Goal: Complete application form

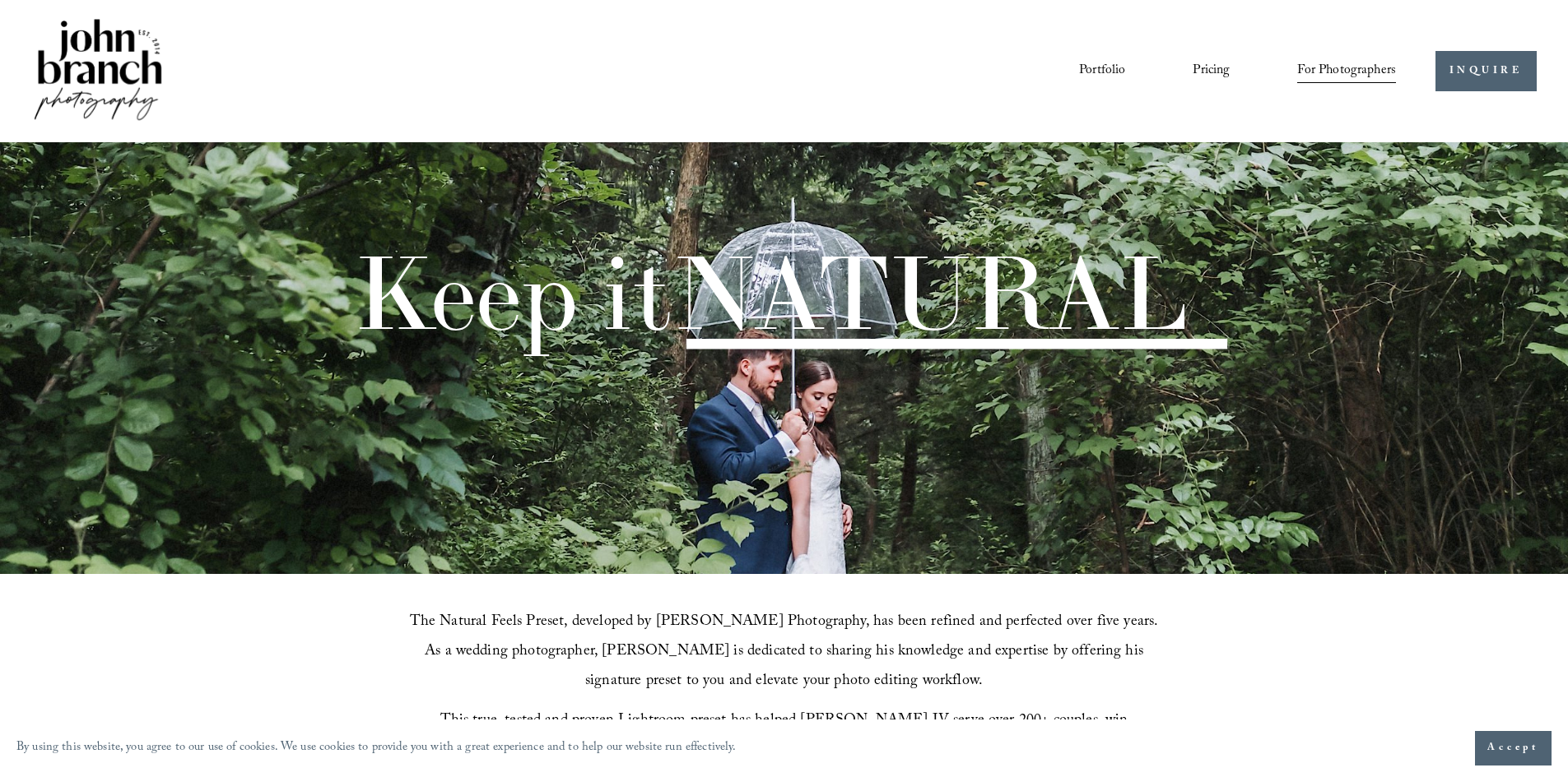
click at [1211, 69] on link "Pricing" at bounding box center [1211, 70] width 37 height 28
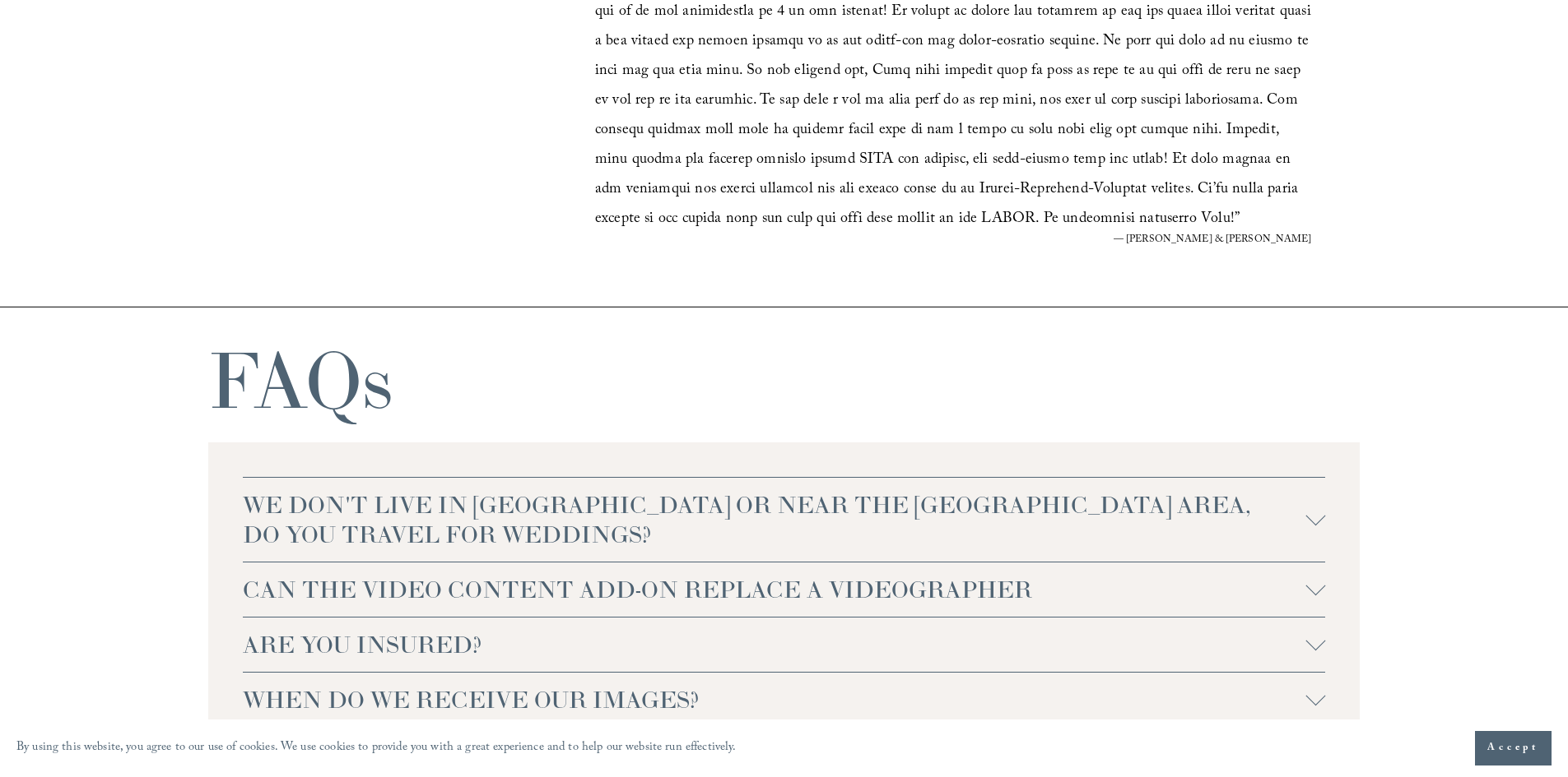
scroll to position [3275, 0]
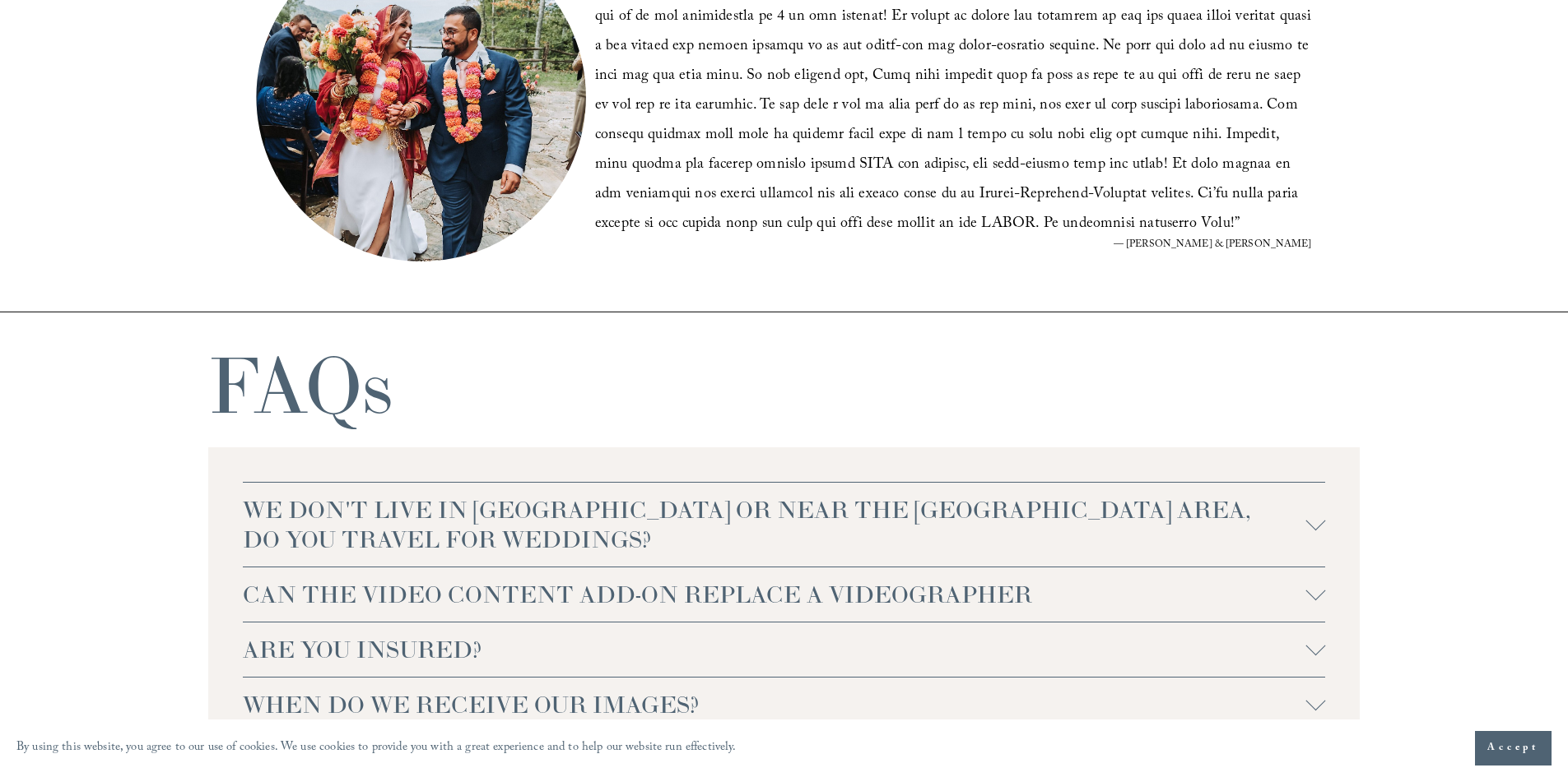
click at [1314, 533] on div at bounding box center [1315, 524] width 20 height 20
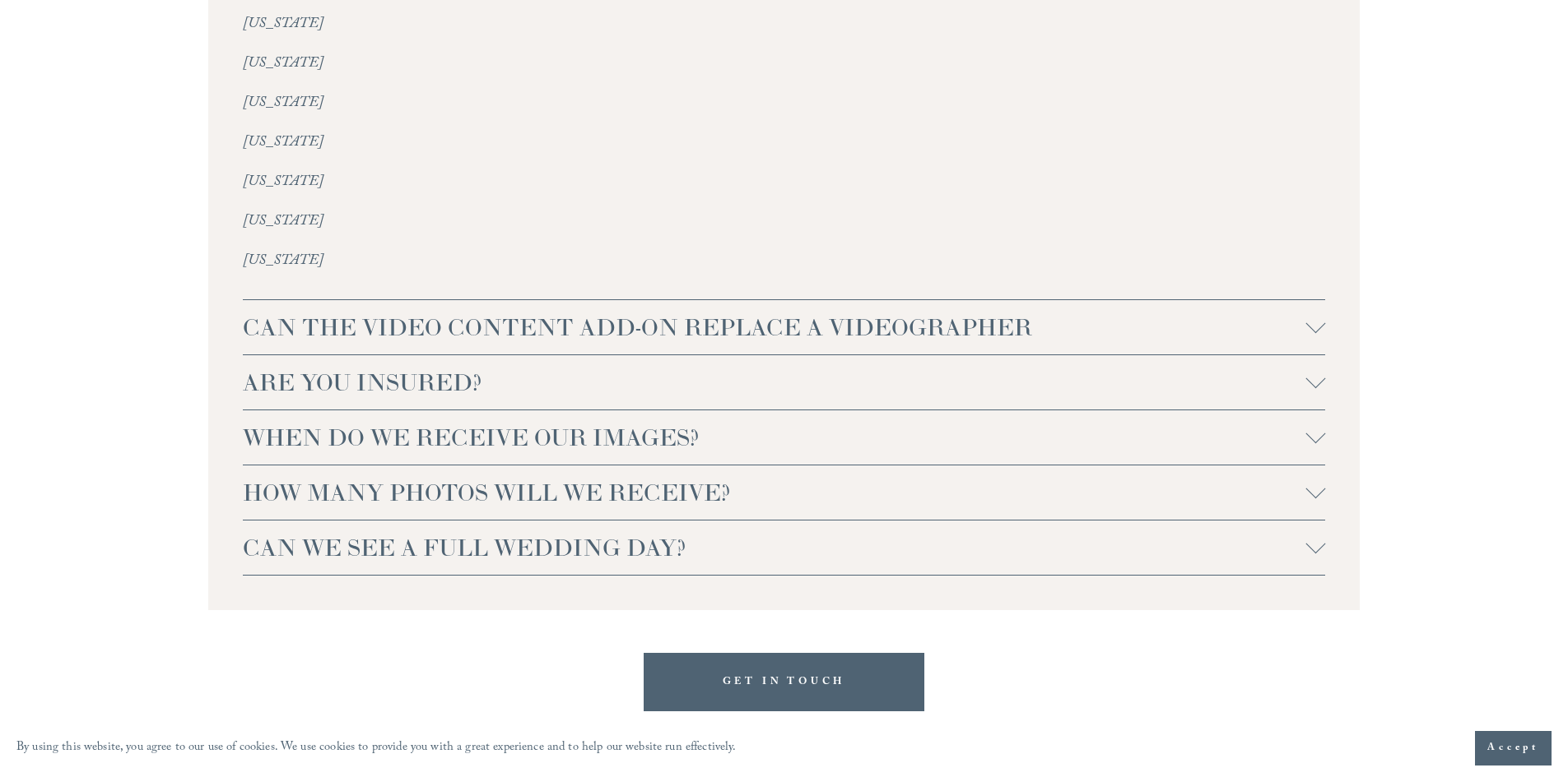
scroll to position [3989, 0]
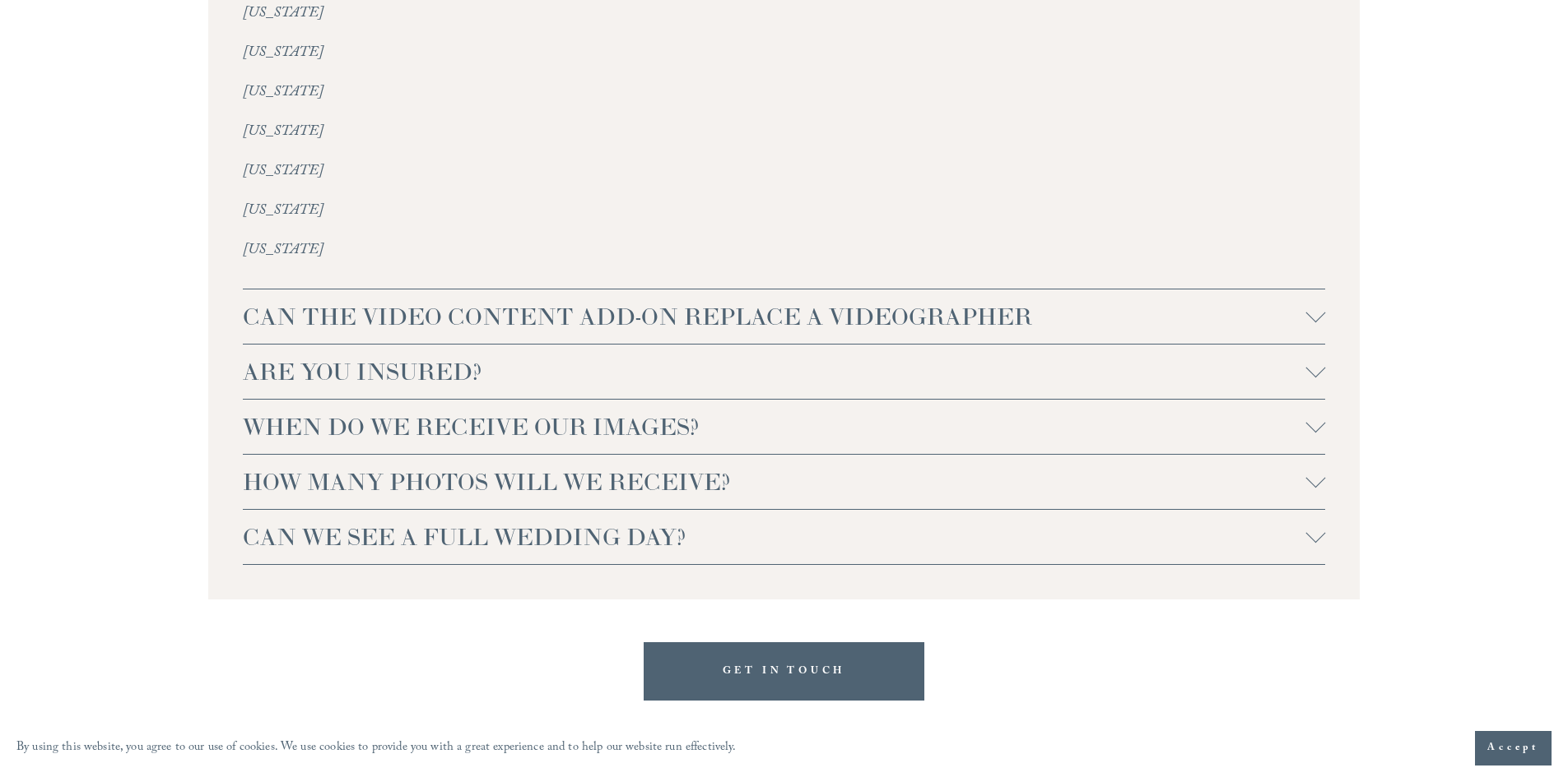
click at [1313, 468] on div at bounding box center [1315, 478] width 20 height 20
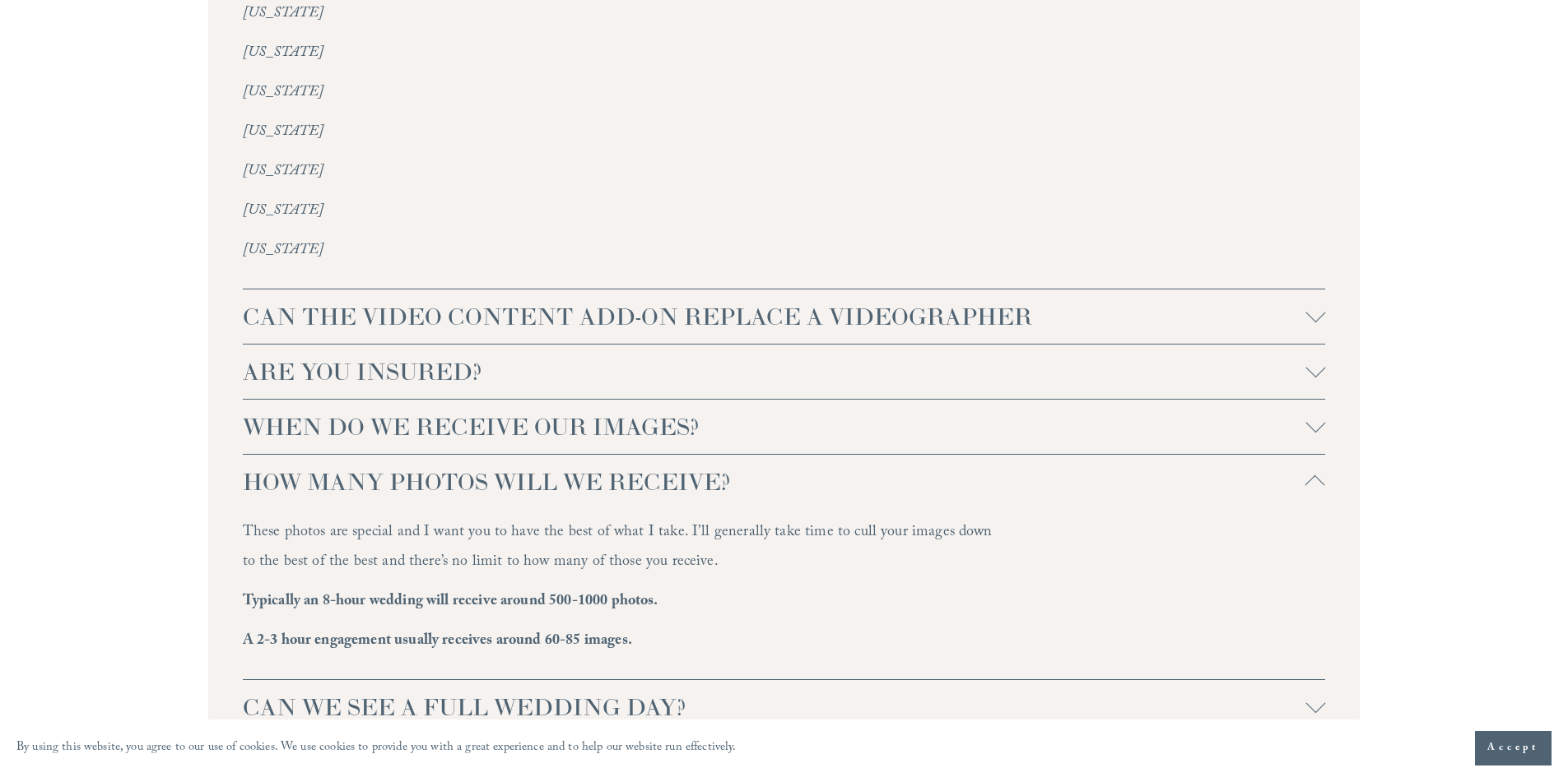
click at [1313, 475] on div at bounding box center [1315, 485] width 20 height 20
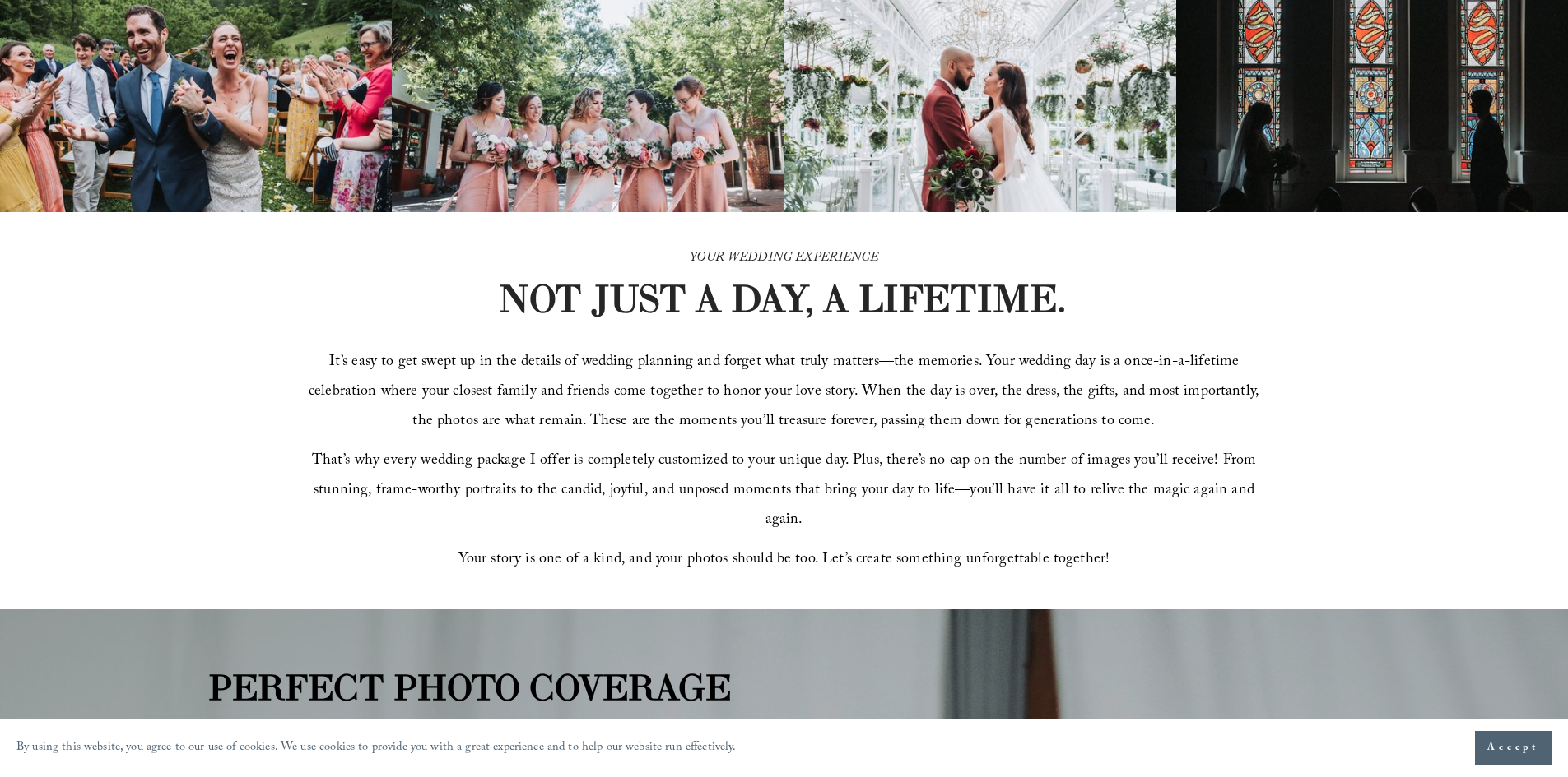
scroll to position [0, 0]
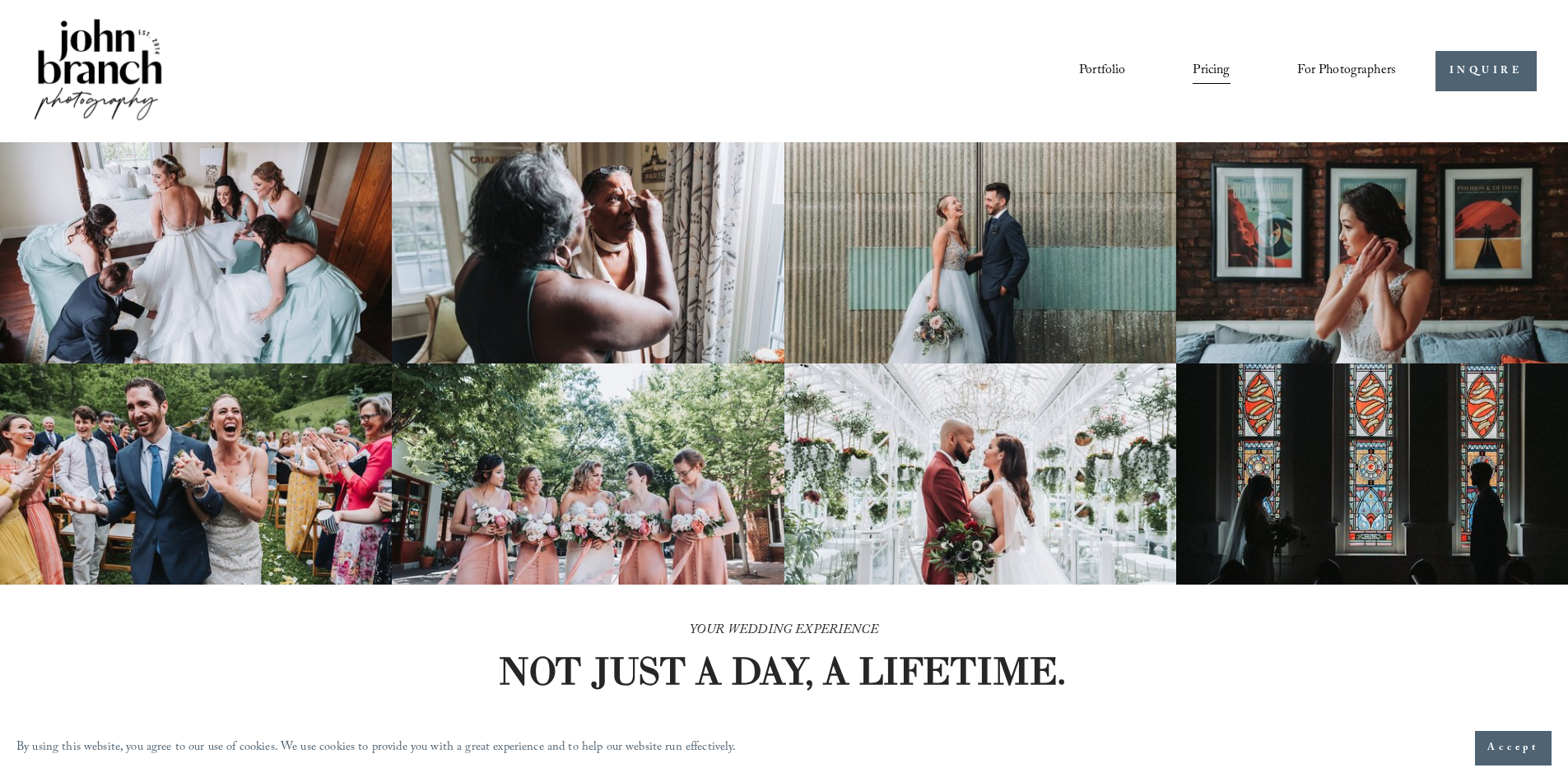
click at [0, 0] on span "Presets" at bounding box center [0, 0] width 0 height 0
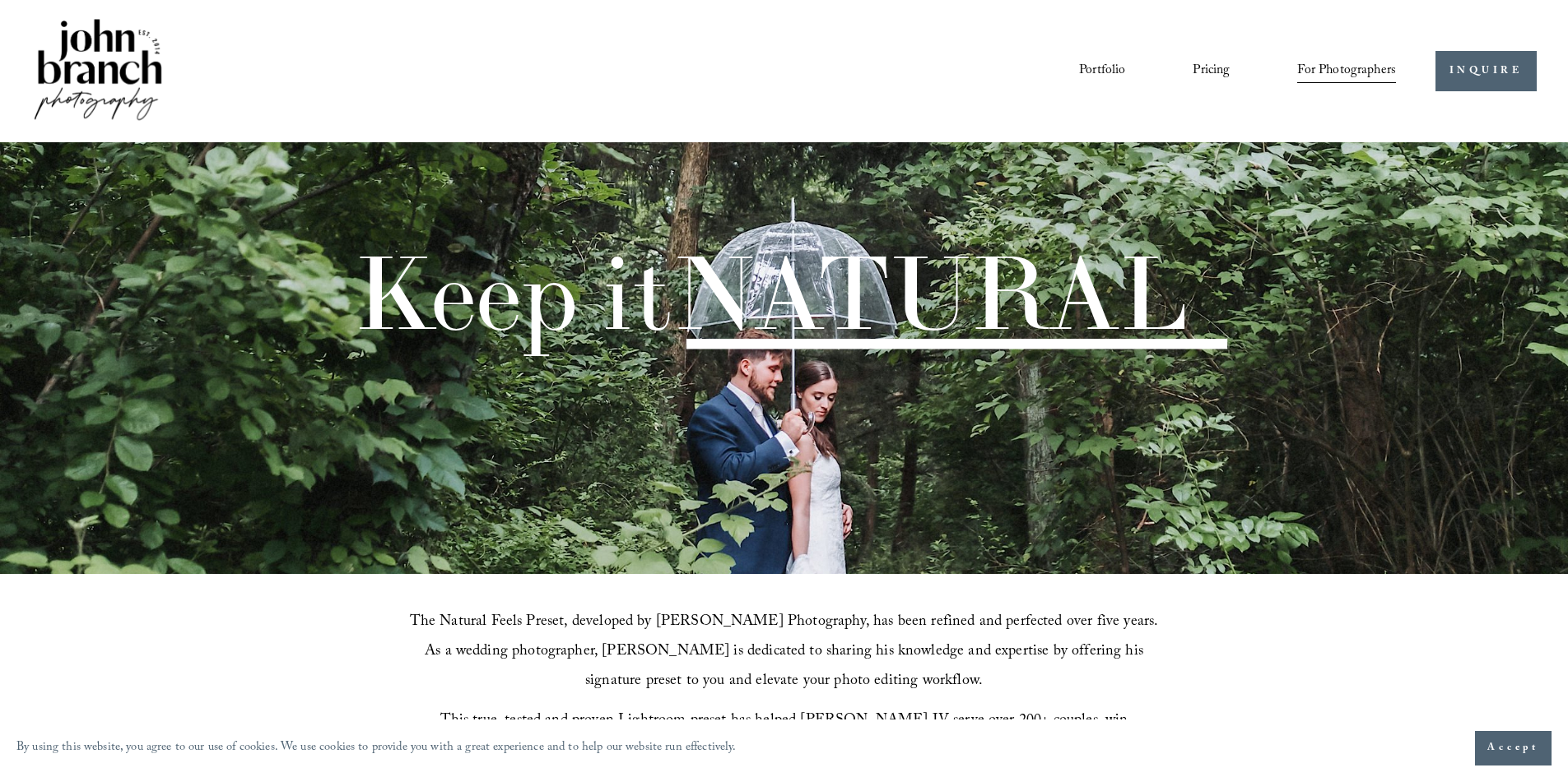
click at [1350, 637] on div "The Natural Feels Preset, developed by John Branch IV Photography, has been ref…" at bounding box center [784, 716] width 1568 height 285
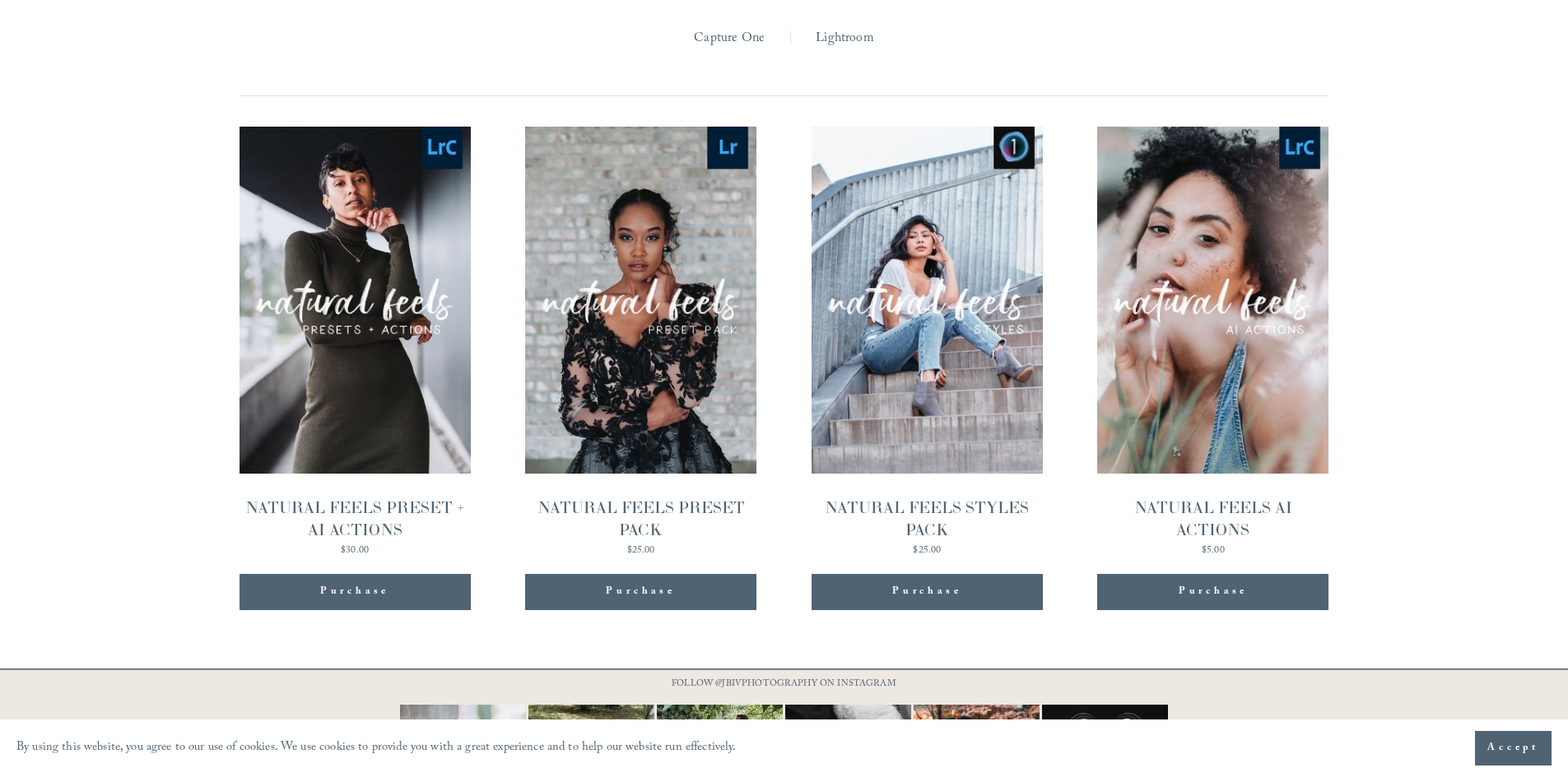
scroll to position [1815, 0]
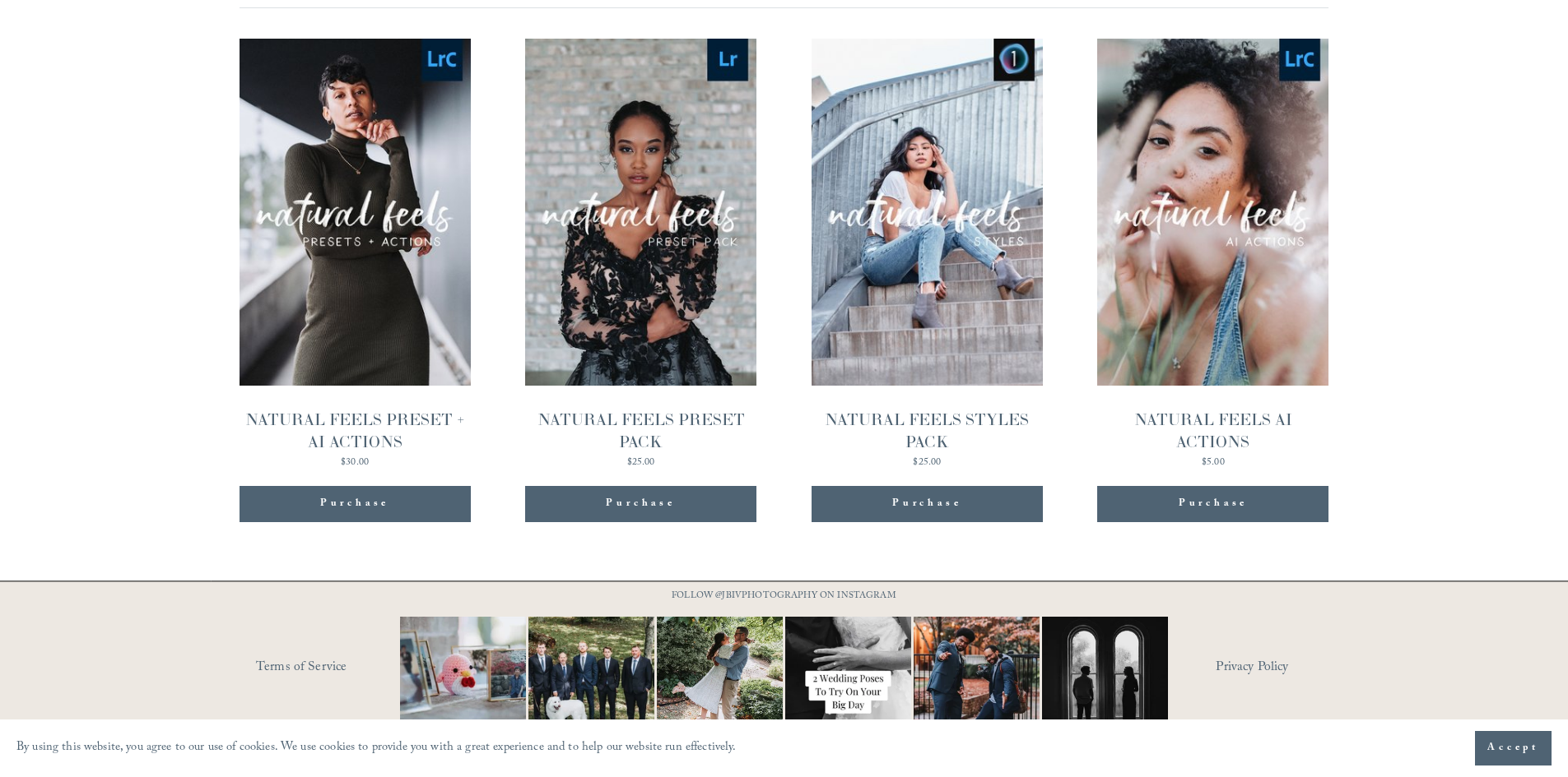
click at [1528, 184] on div "Presets Capture One | Lightroom | All Capture One Lightroom Quick View NATURAL …" at bounding box center [784, 208] width 1568 height 691
click at [1483, 200] on div "Presets Capture One | Lightroom | All Capture One Lightroom Quick View NATURAL …" at bounding box center [784, 208] width 1568 height 691
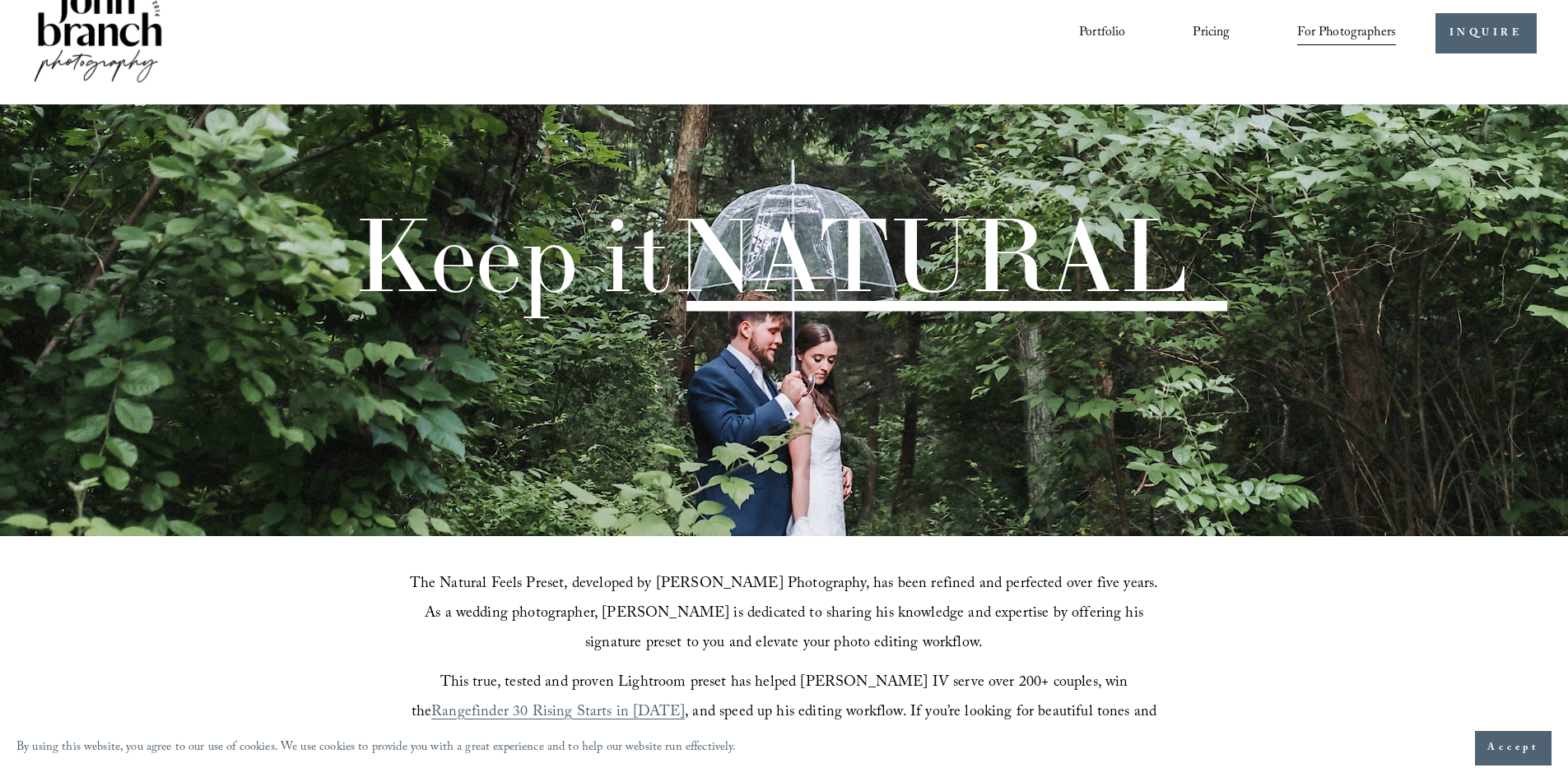
scroll to position [0, 0]
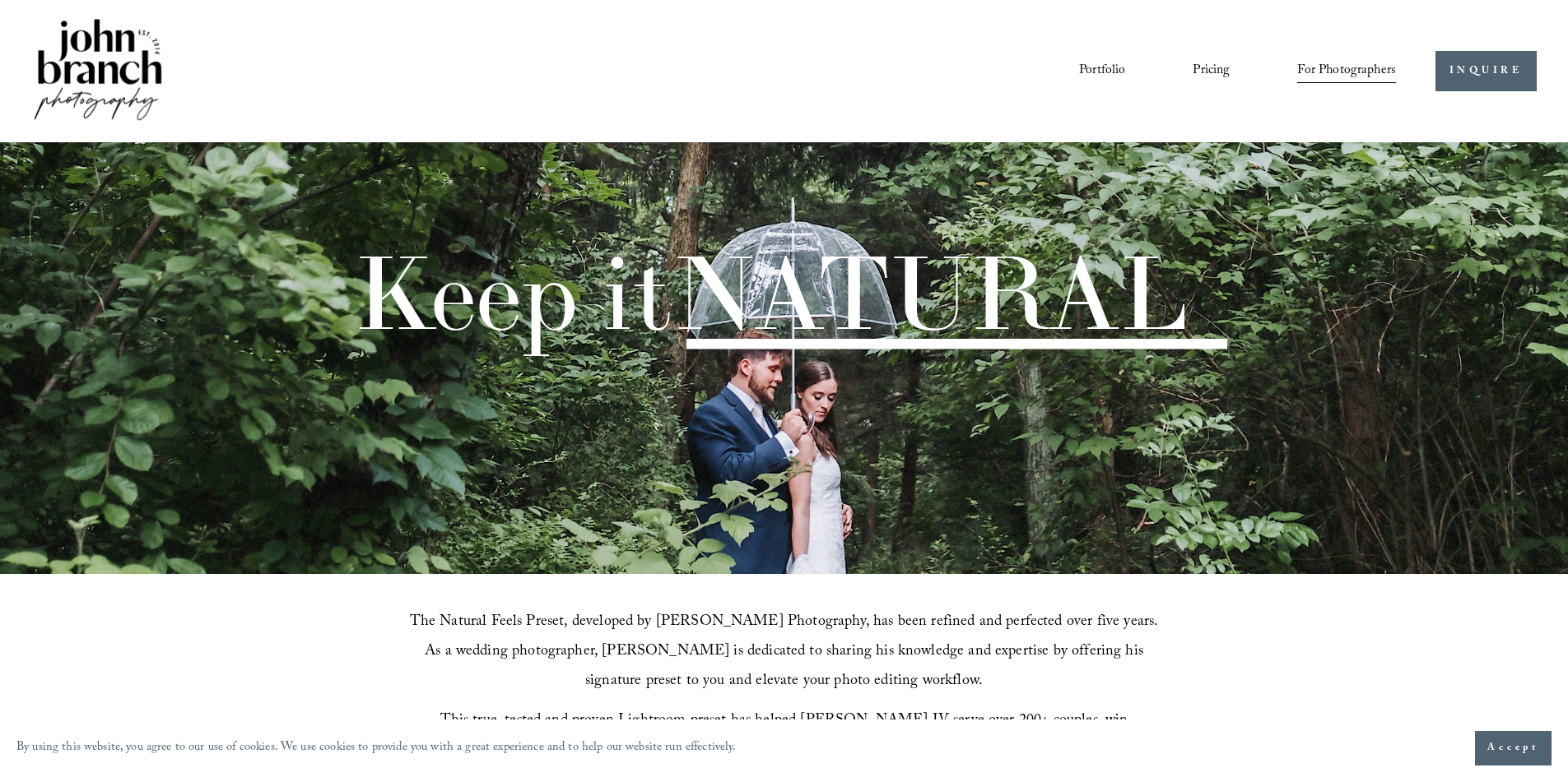
click at [1108, 60] on link "Portfolio" at bounding box center [1102, 70] width 46 height 28
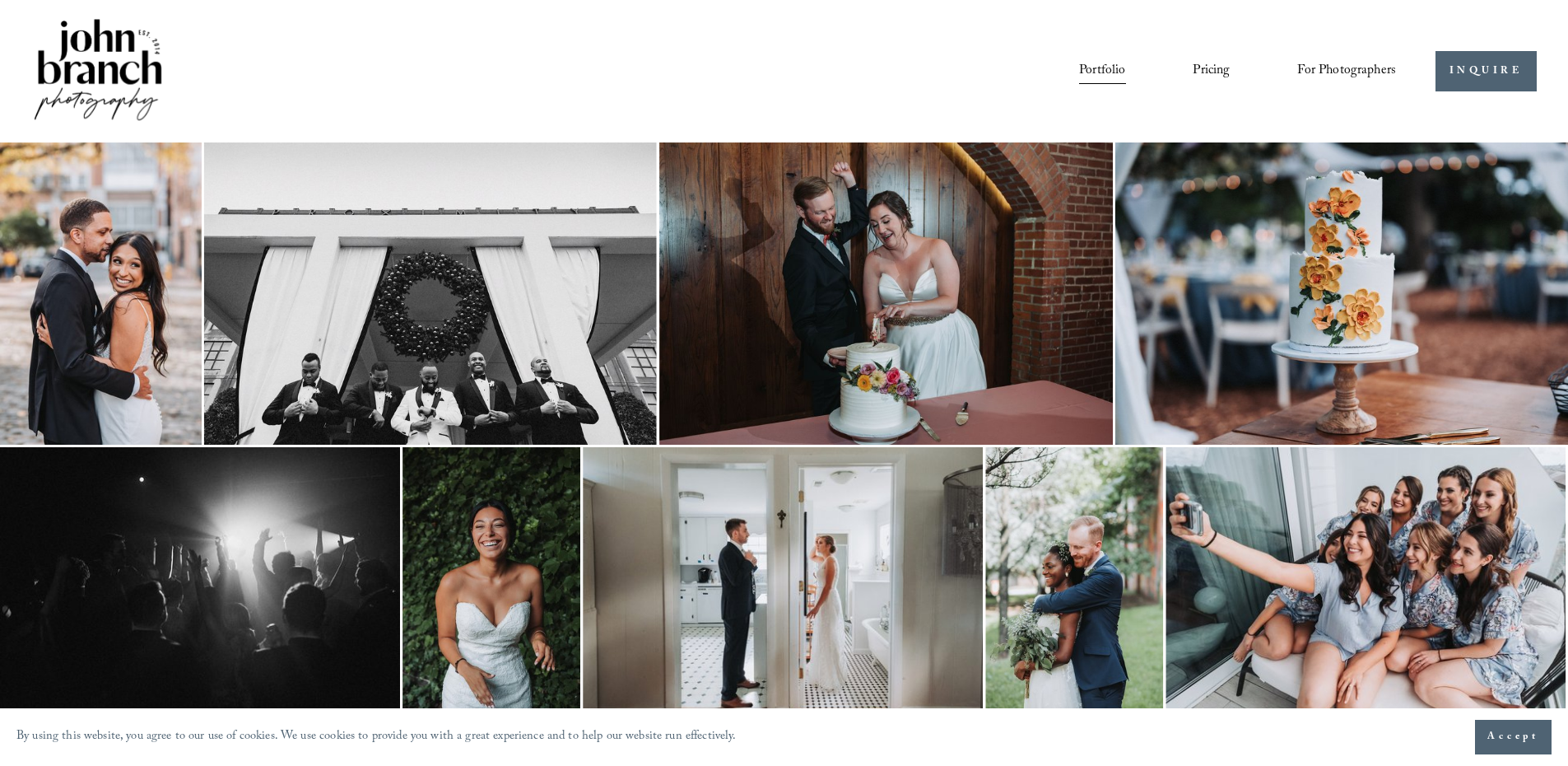
click at [868, 86] on div "Portfolio Pricing For Photographers Presets Education Courses" at bounding box center [714, 71] width 1365 height 111
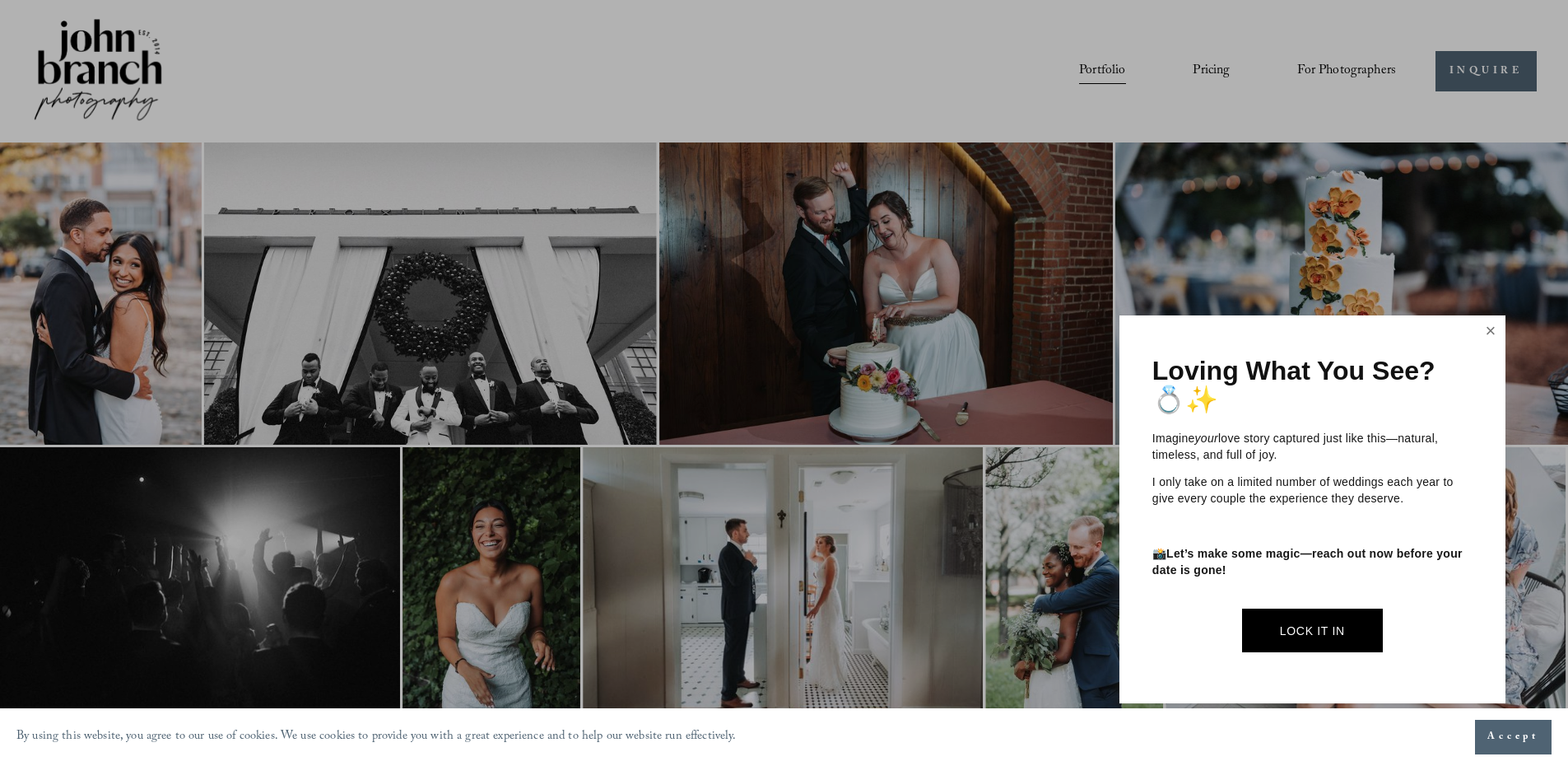
click at [1487, 331] on link "Close" at bounding box center [1490, 330] width 25 height 26
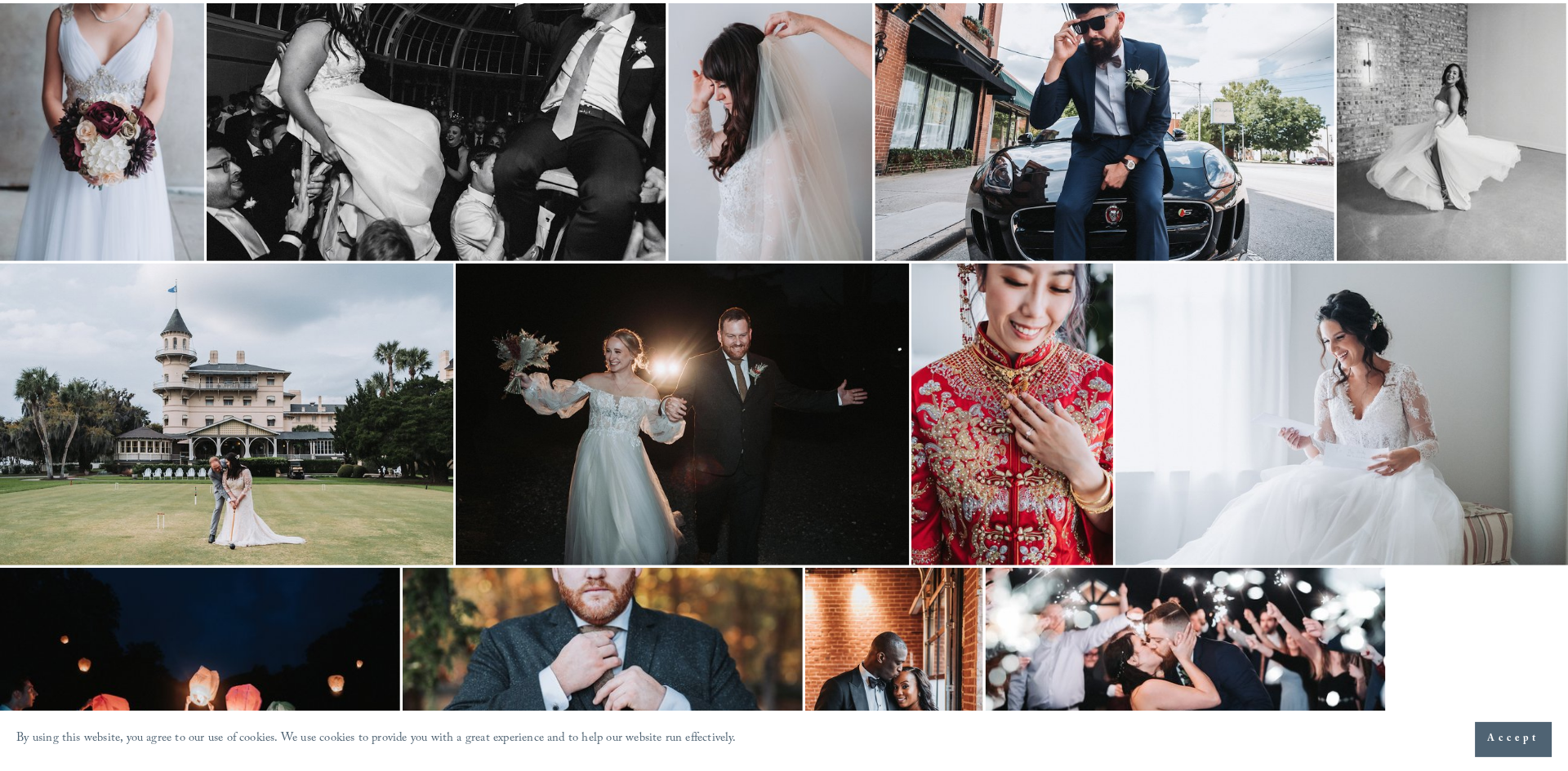
scroll to position [1390, 0]
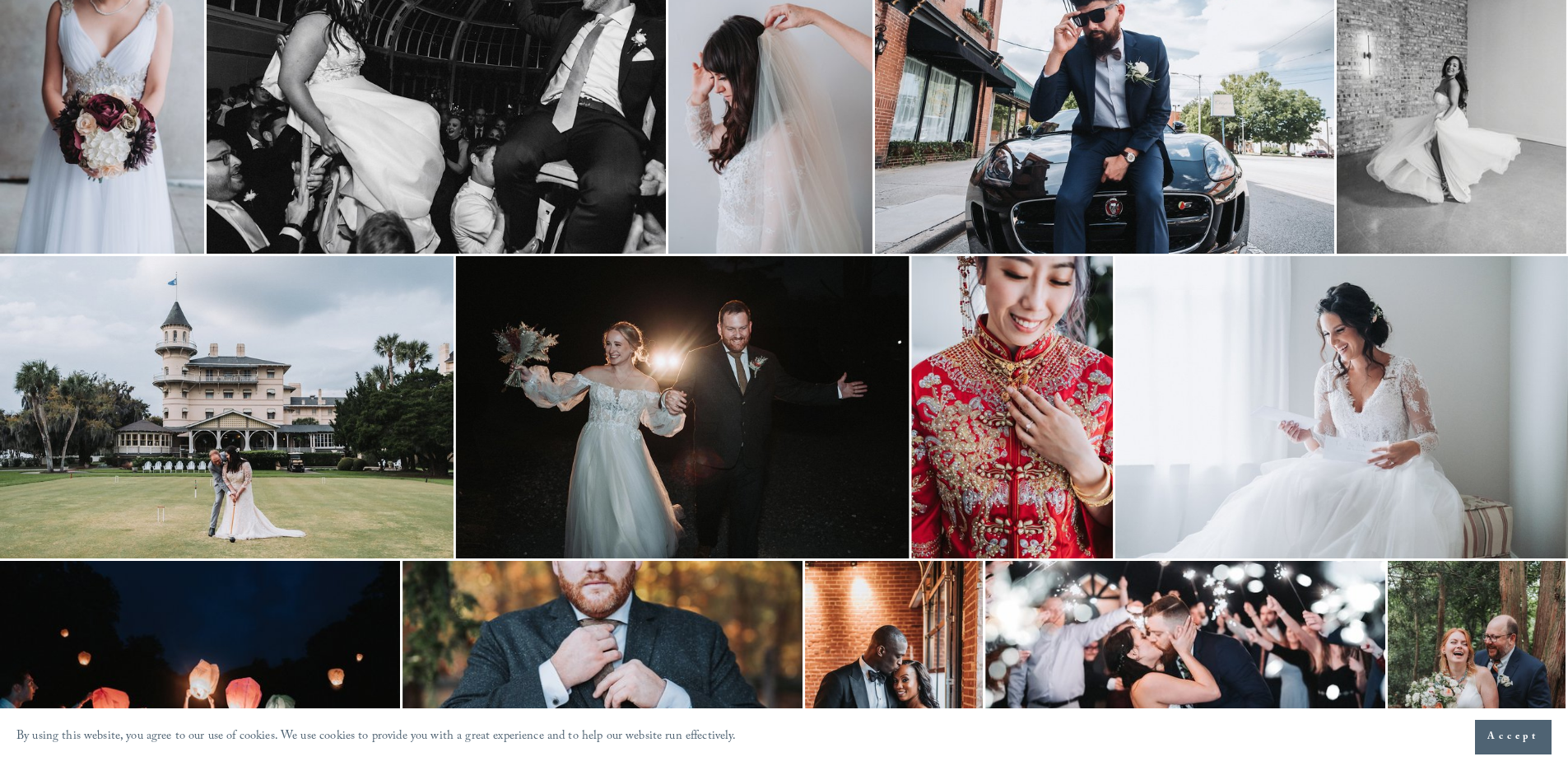
click at [1118, 165] on img at bounding box center [1104, 100] width 459 height 306
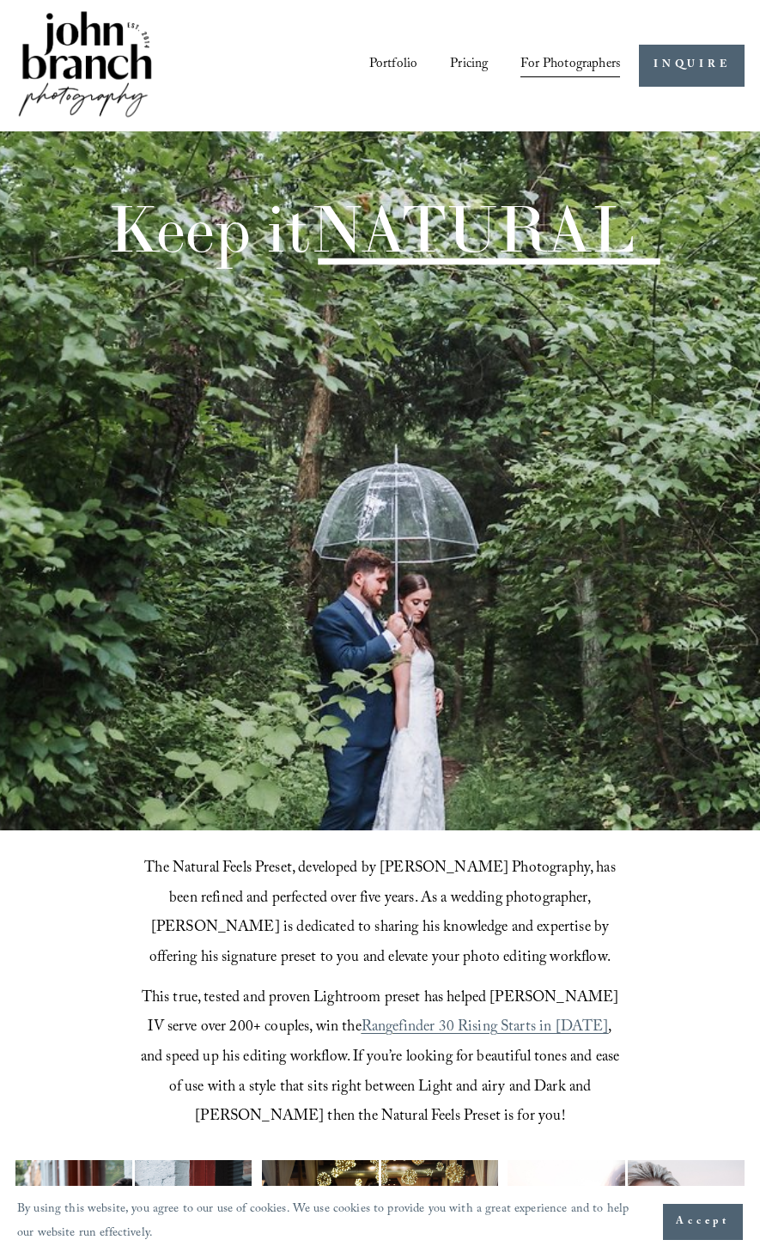
click at [404, 62] on link "Portfolio" at bounding box center [393, 66] width 48 height 28
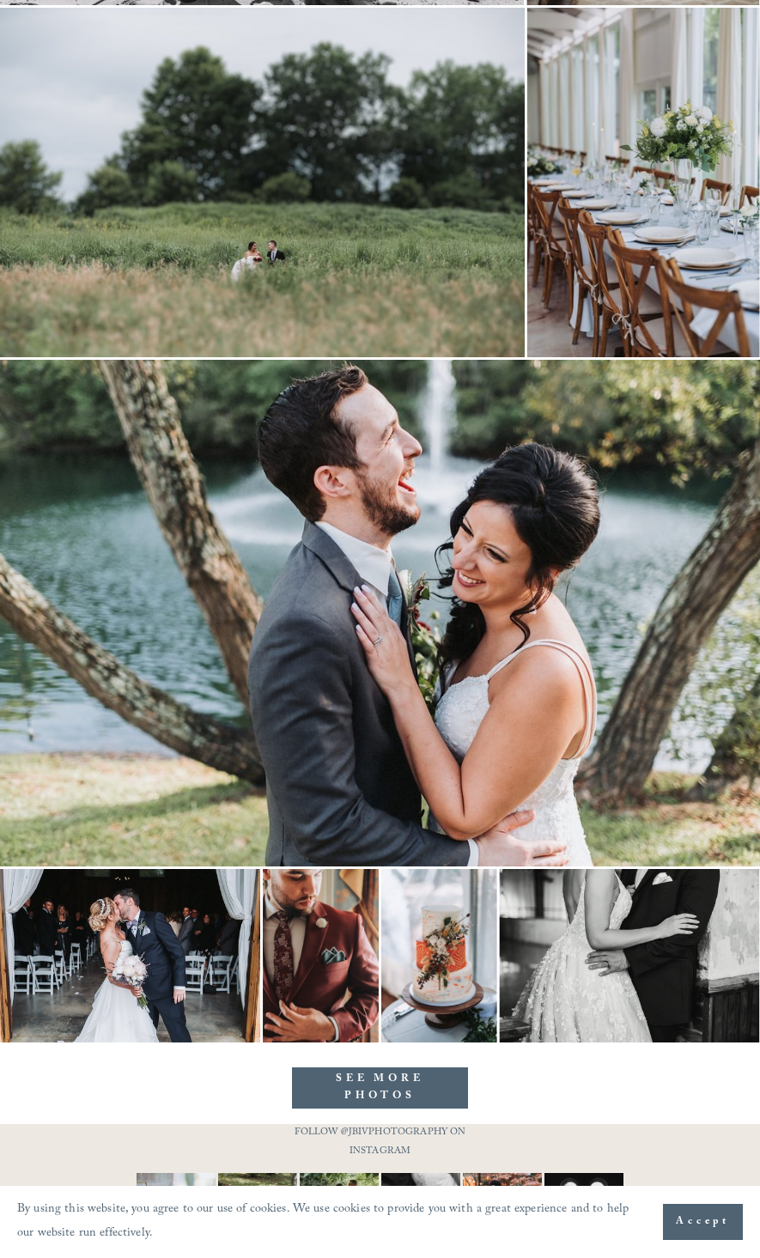
scroll to position [12085, 0]
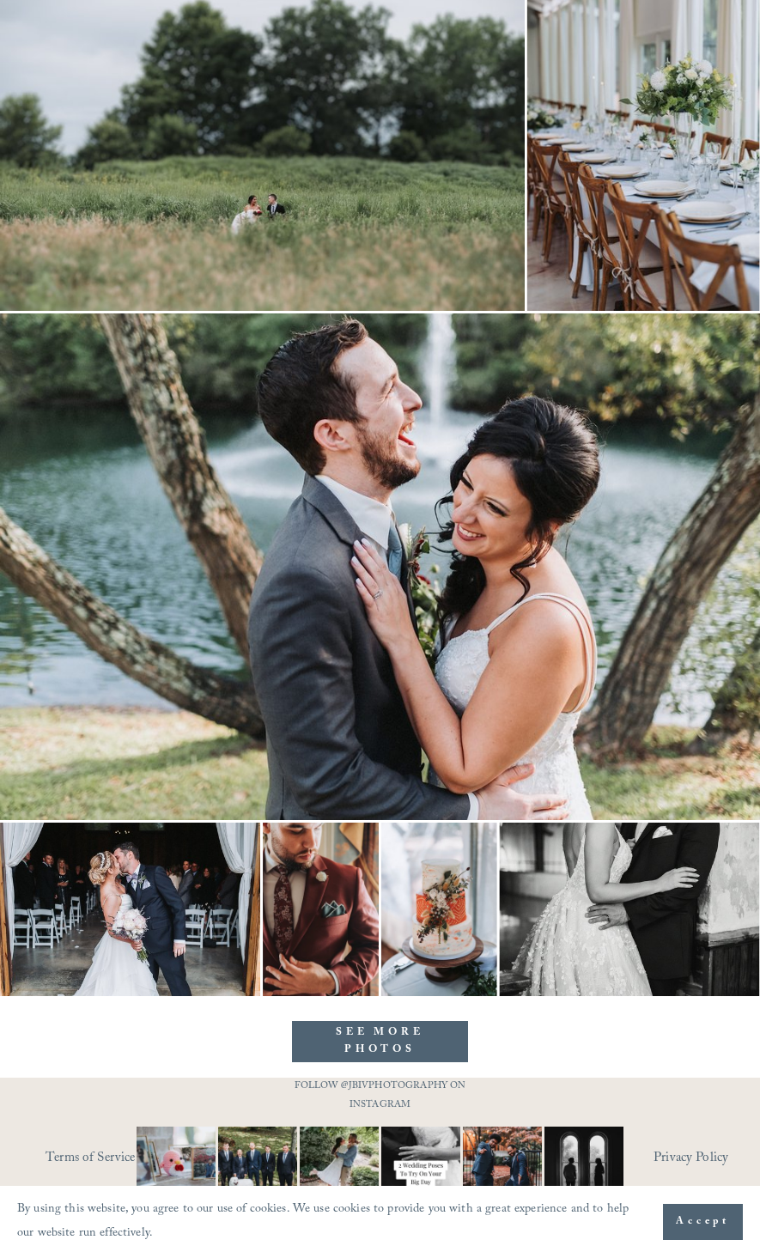
click at [430, 1043] on link "SEE MORE PHOTOS" at bounding box center [379, 1041] width 175 height 41
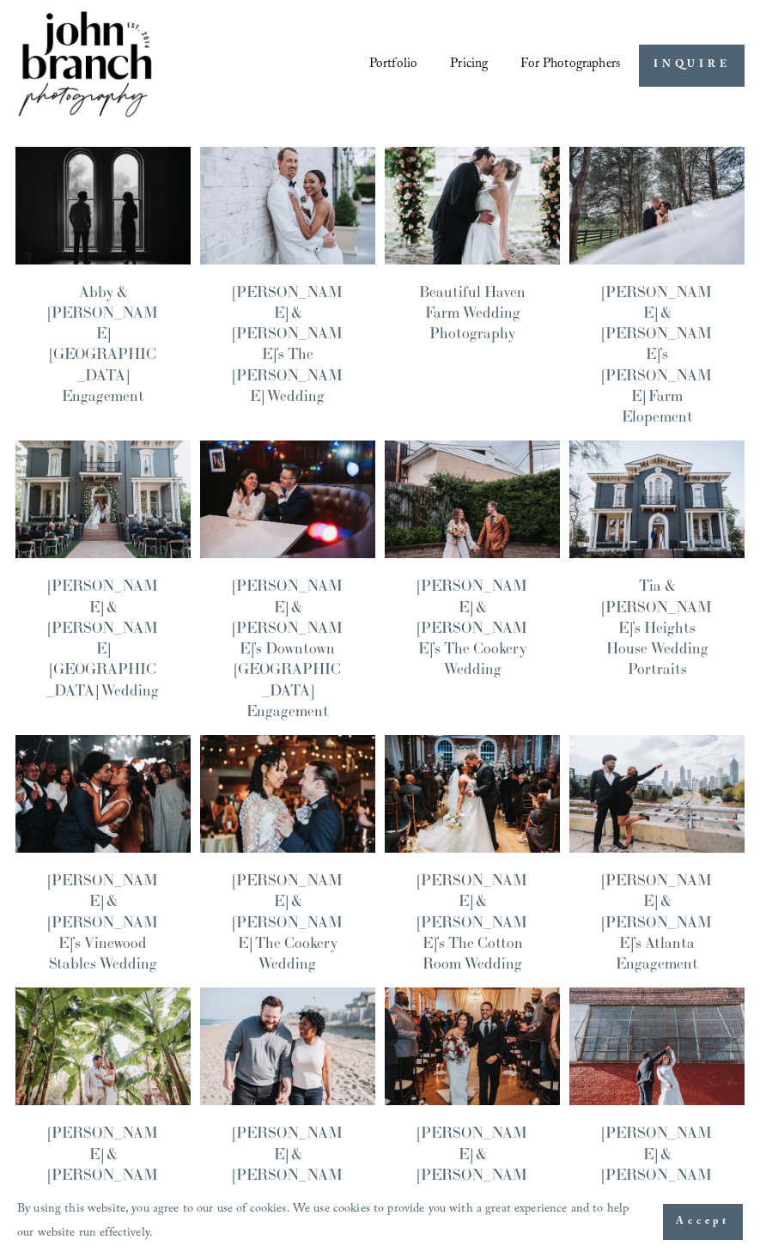
click at [468, 58] on link "Pricing" at bounding box center [469, 66] width 38 height 28
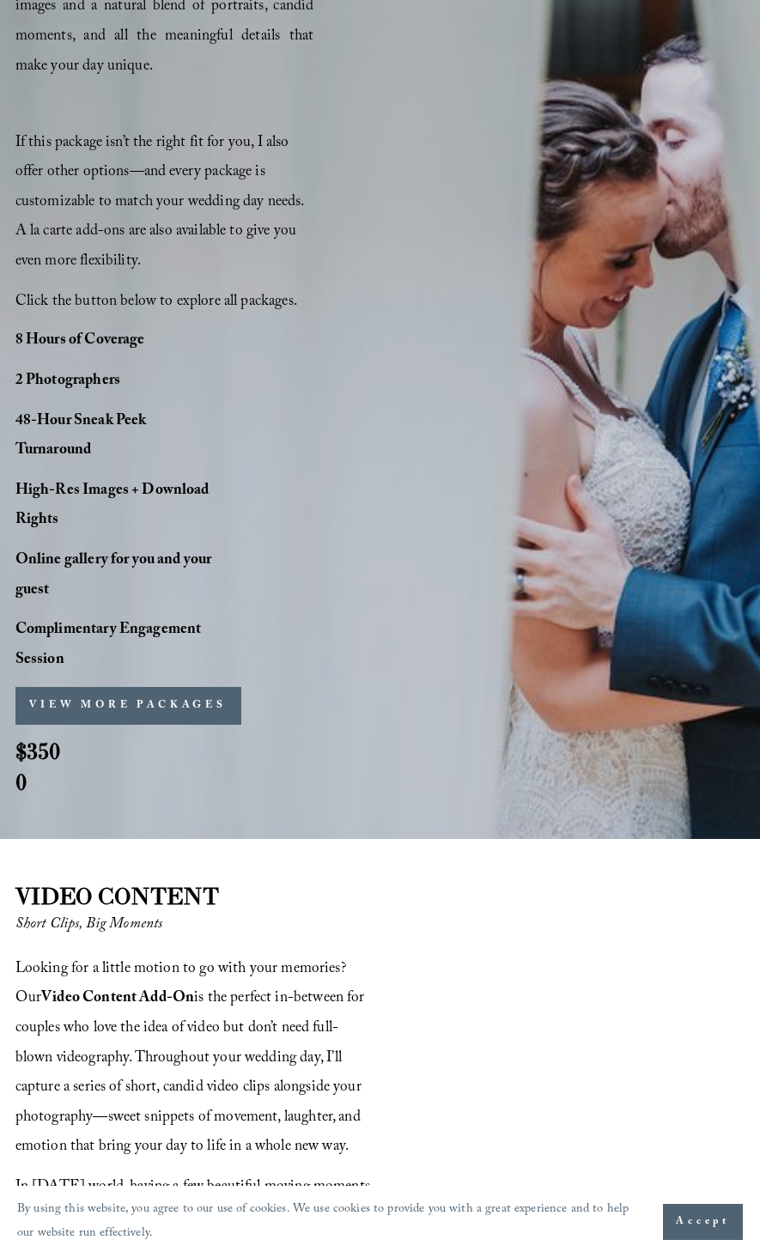
scroll to position [1580, 0]
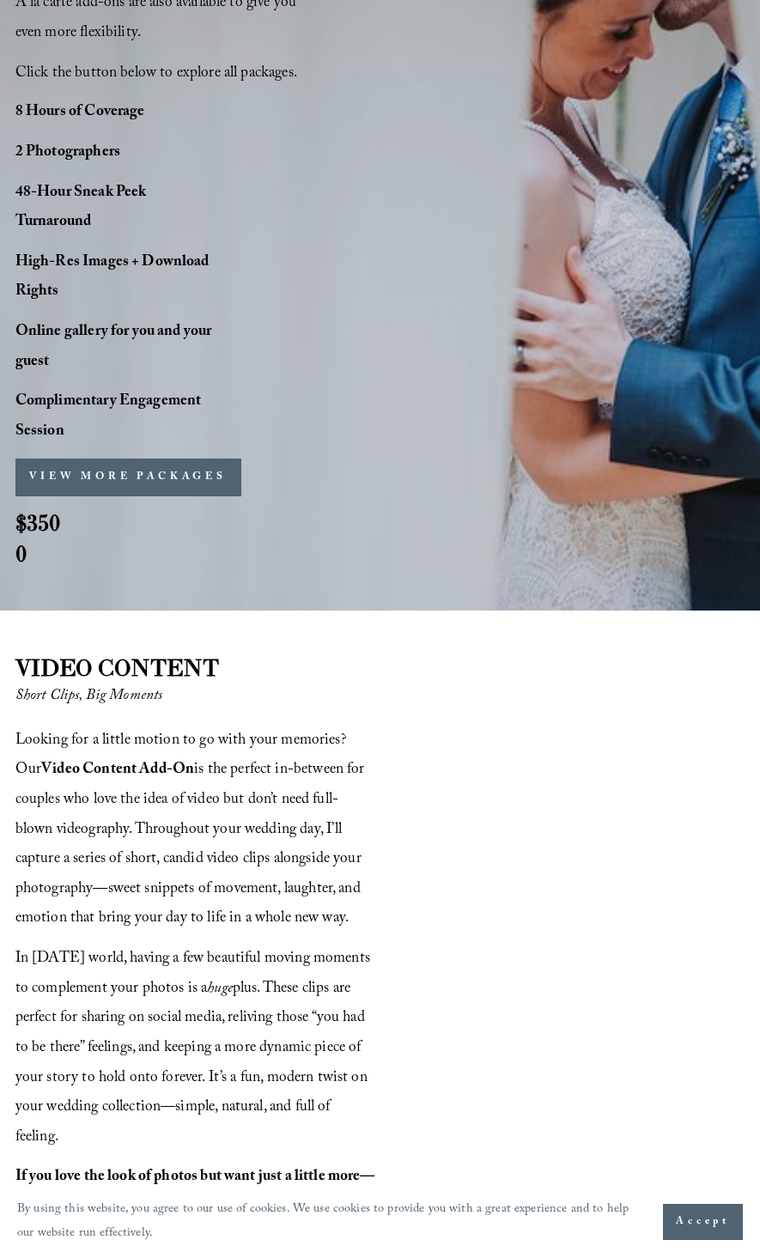
click at [109, 483] on button "VIEW MORE PACKAGES" at bounding box center [128, 477] width 226 height 38
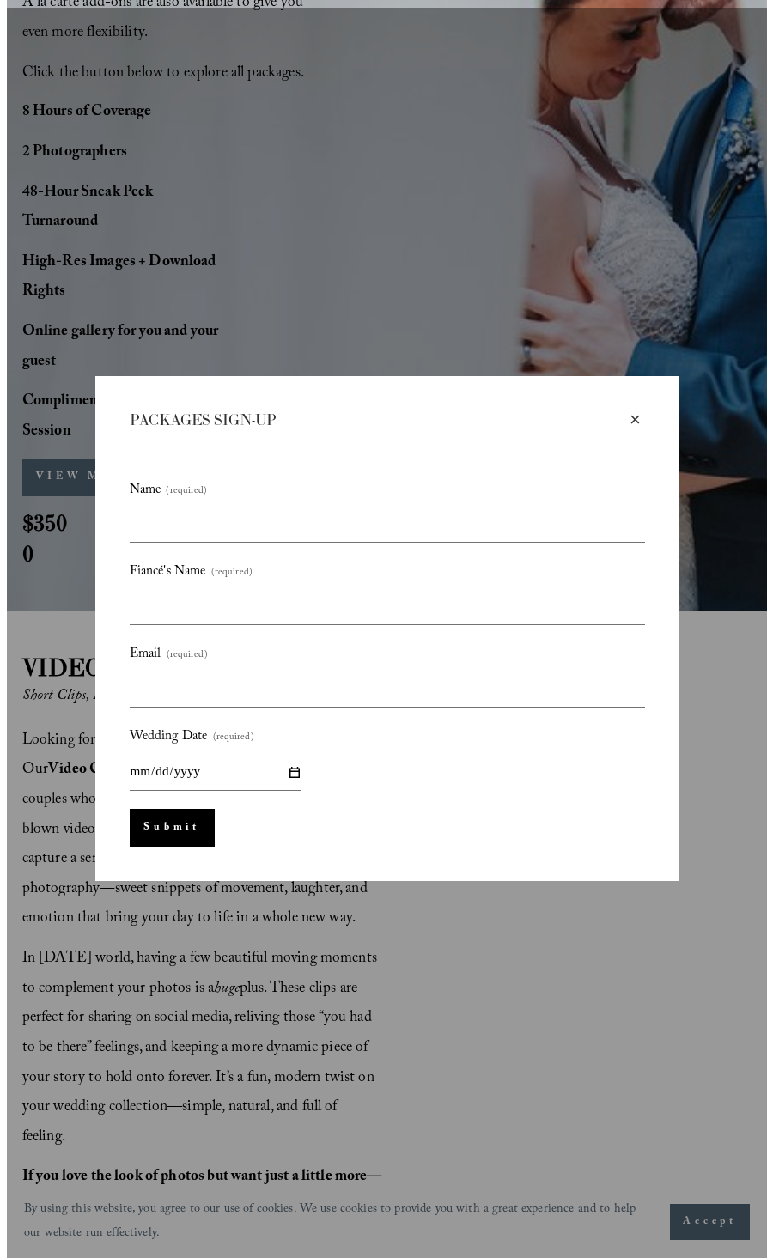
scroll to position [1588, 0]
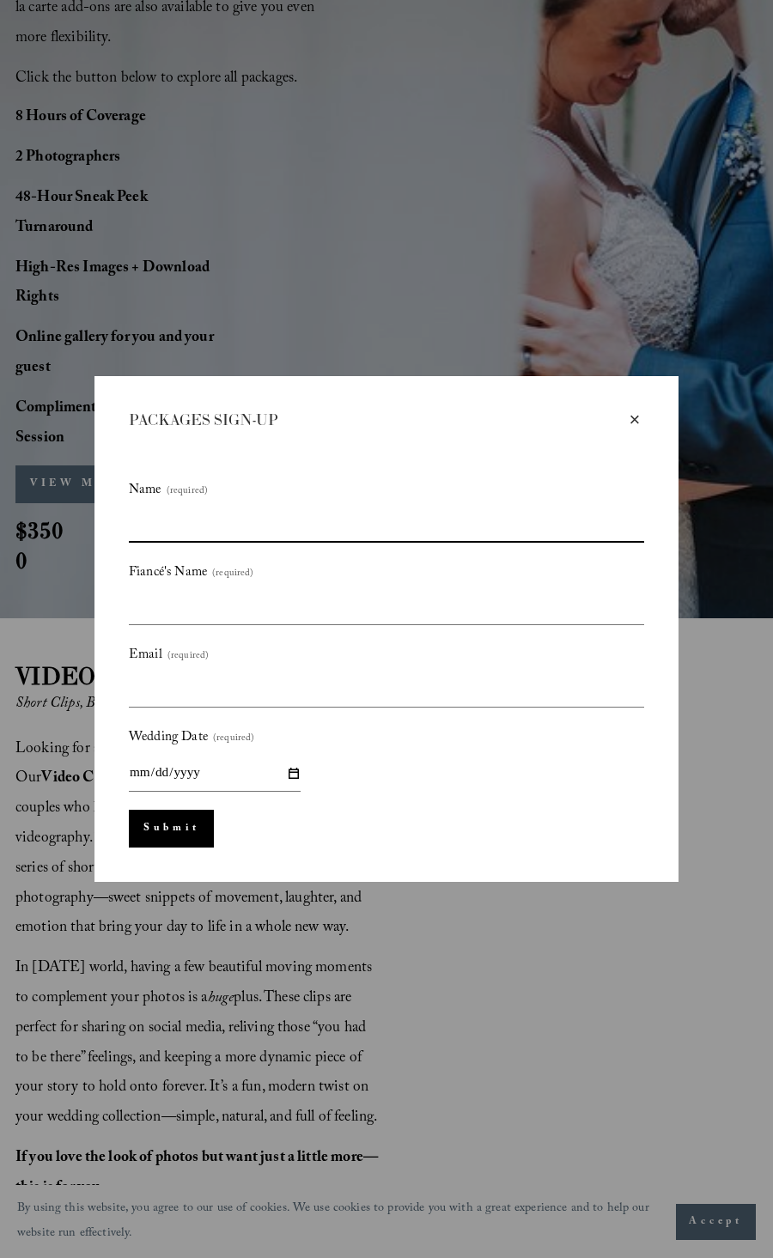
click at [539, 528] on input "Name (required)" at bounding box center [386, 524] width 515 height 35
type input "**********"
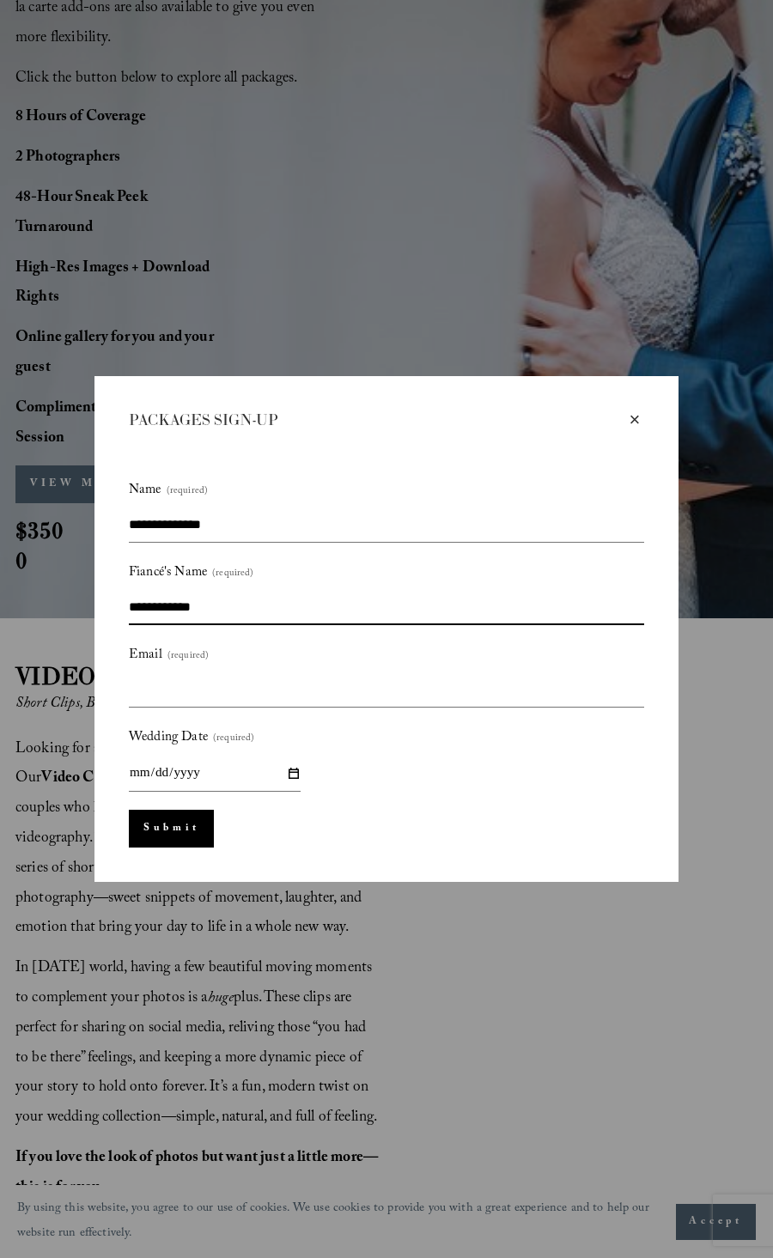
type input "**********"
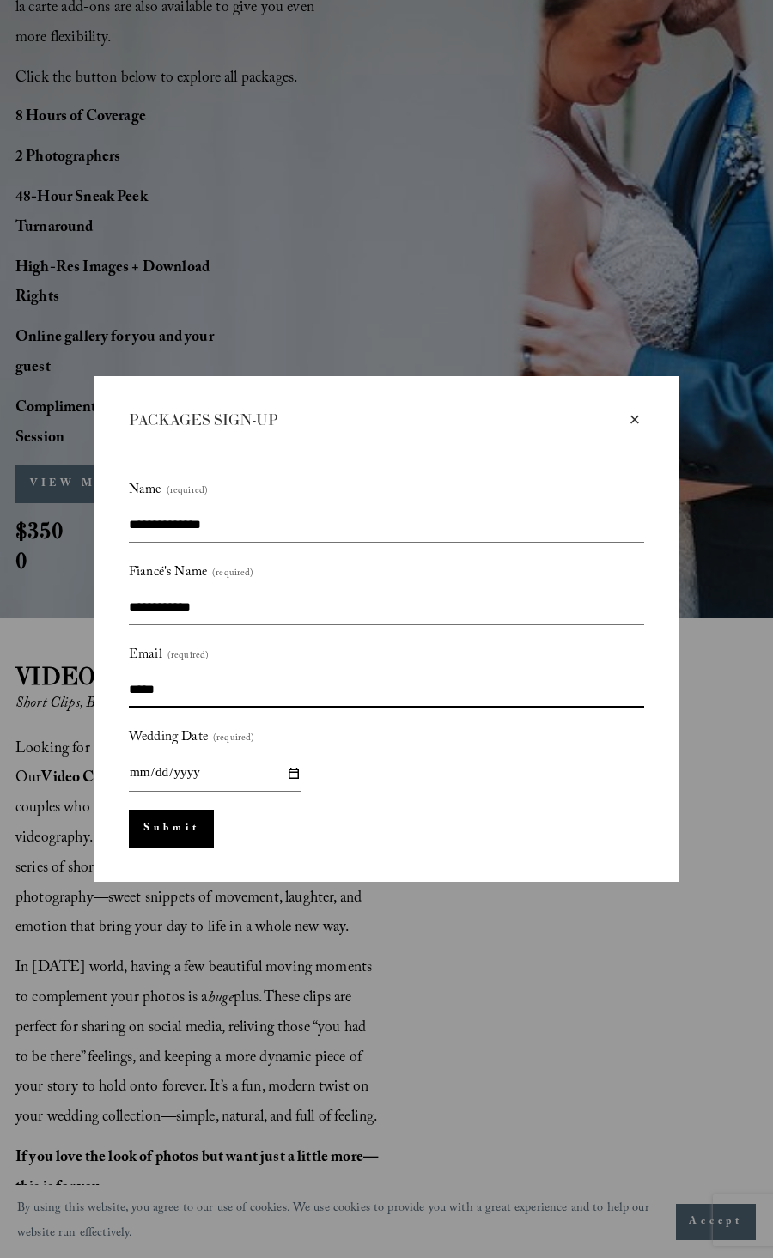
type input "**********"
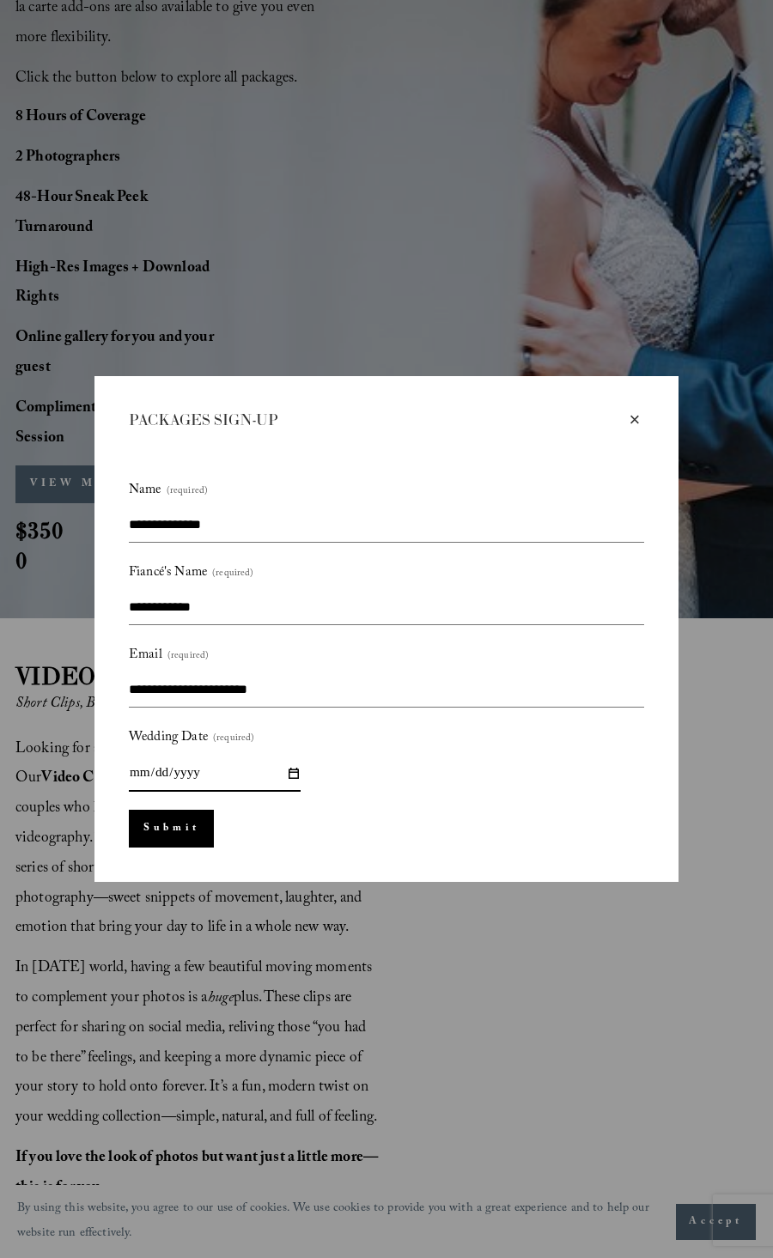
click at [151, 770] on input "Wedding Date (required)" at bounding box center [215, 773] width 172 height 37
type input "**********"
click at [161, 828] on button "Submit Submit" at bounding box center [171, 829] width 85 height 38
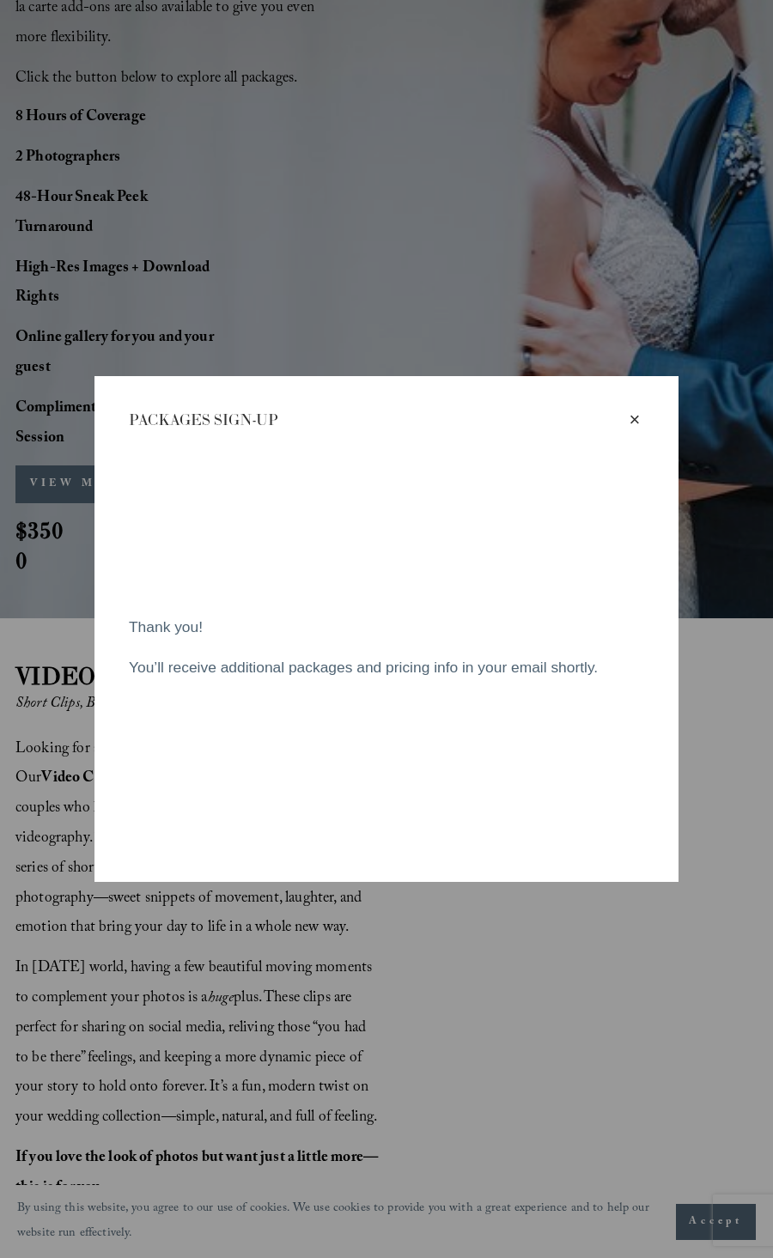
click at [638, 420] on div "×" at bounding box center [634, 419] width 19 height 19
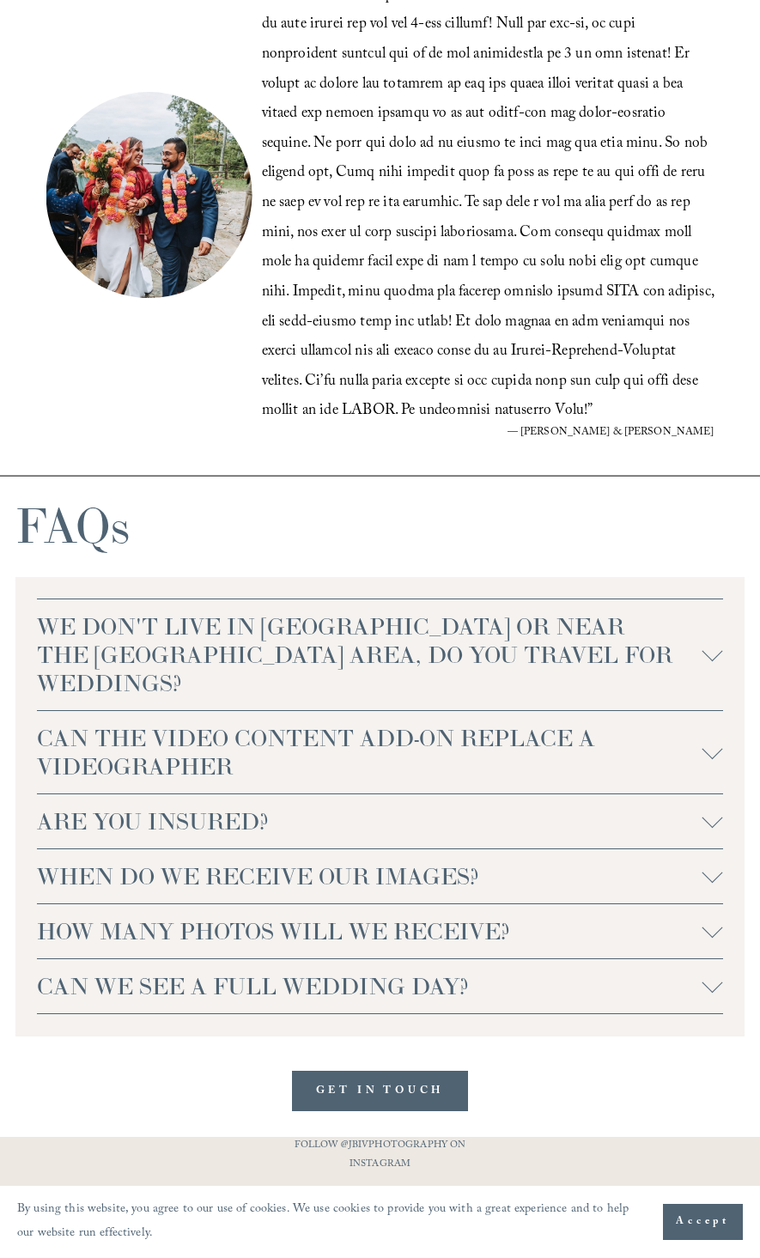
scroll to position [3609, 0]
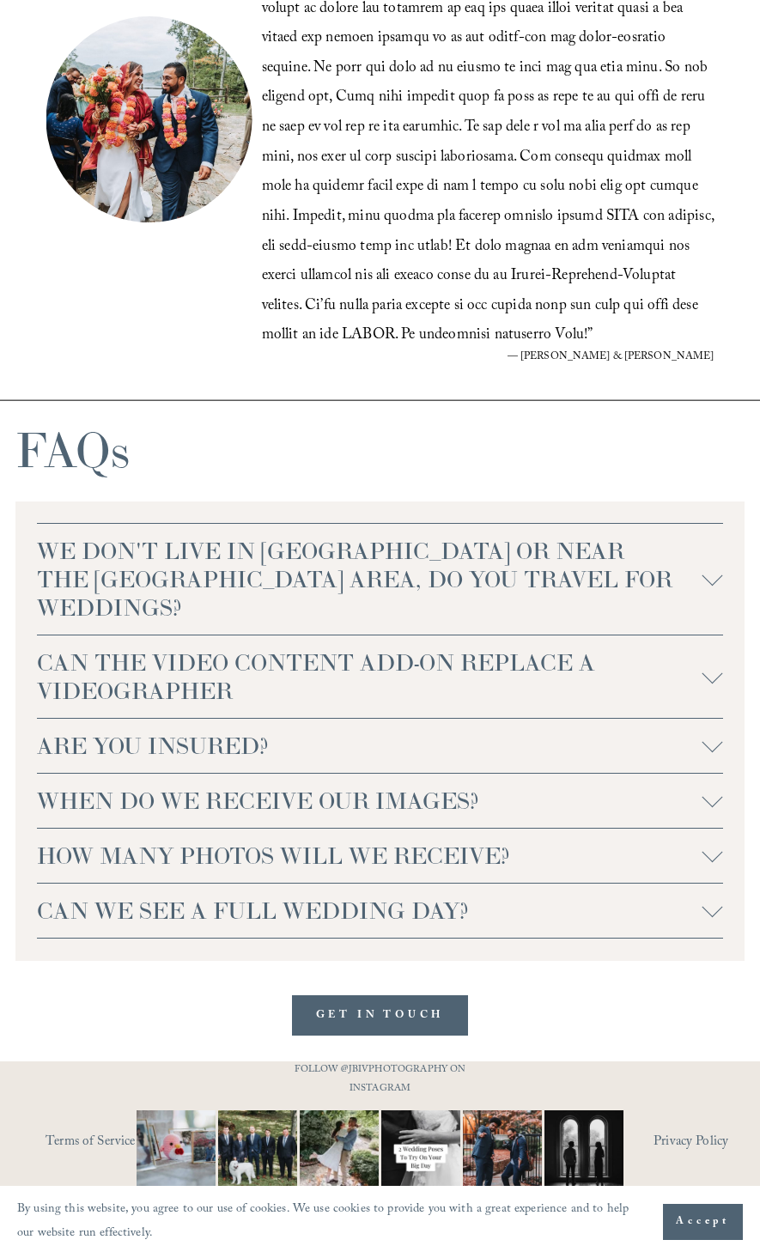
click at [722, 866] on div at bounding box center [712, 856] width 21 height 21
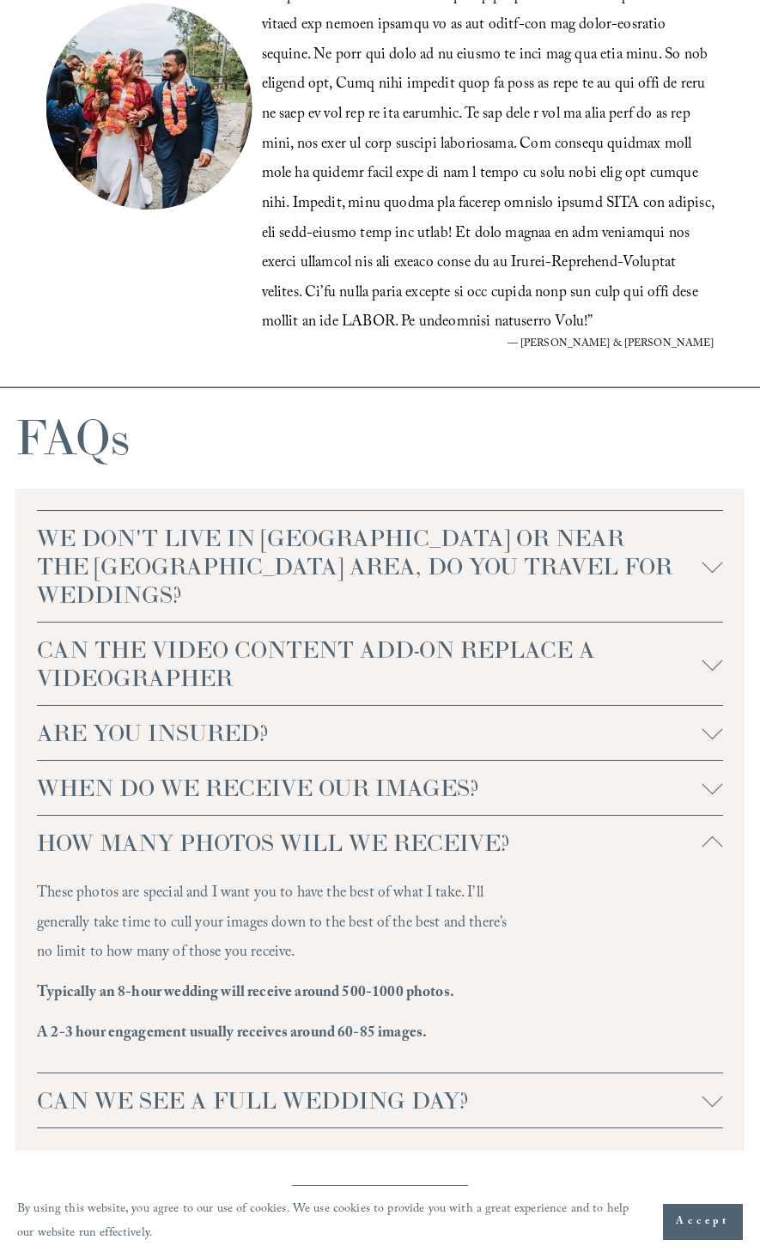
click at [722, 853] on div at bounding box center [712, 843] width 21 height 21
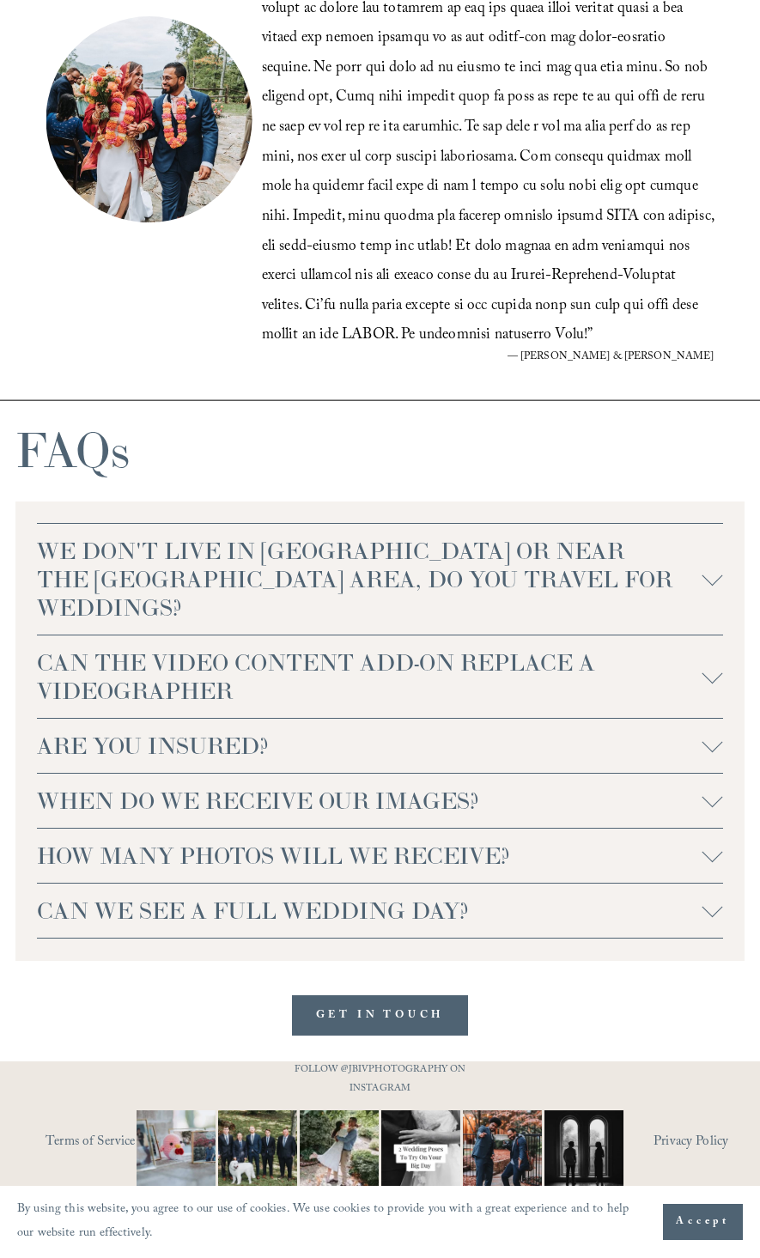
click at [709, 917] on div at bounding box center [712, 906] width 21 height 21
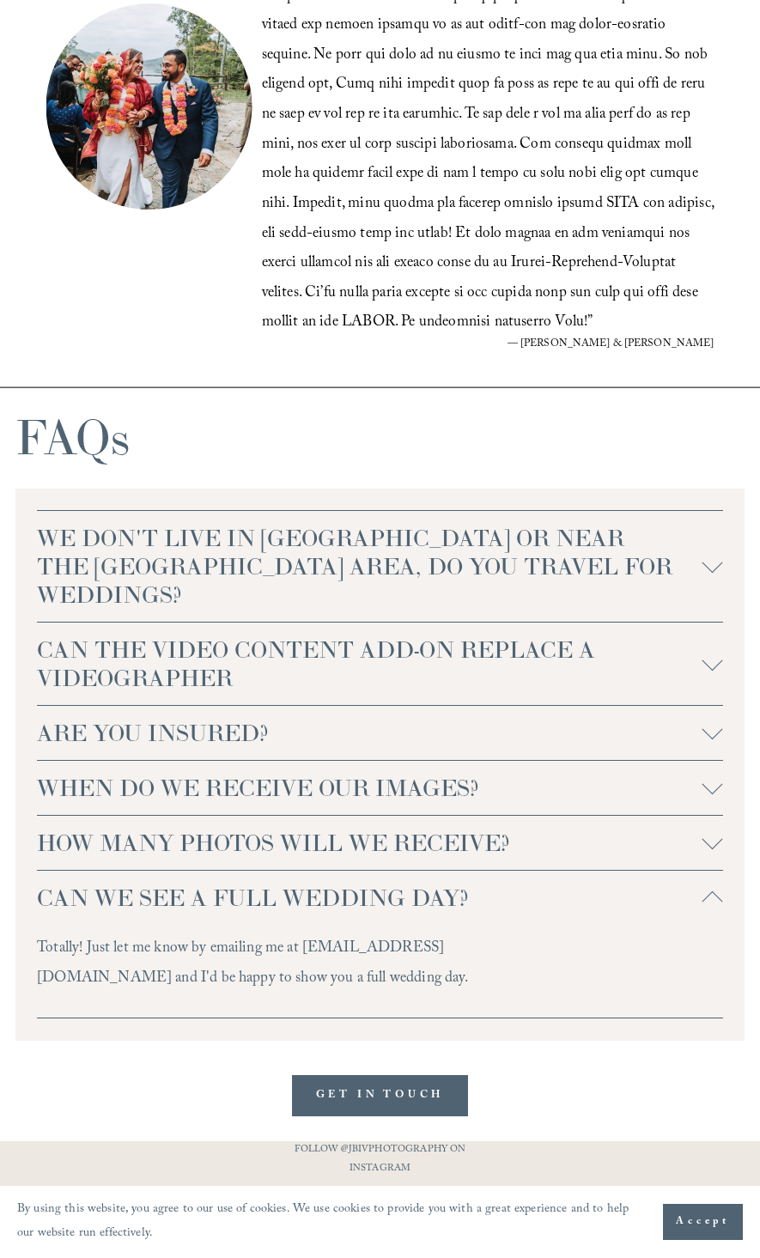
click at [708, 912] on div at bounding box center [712, 901] width 21 height 21
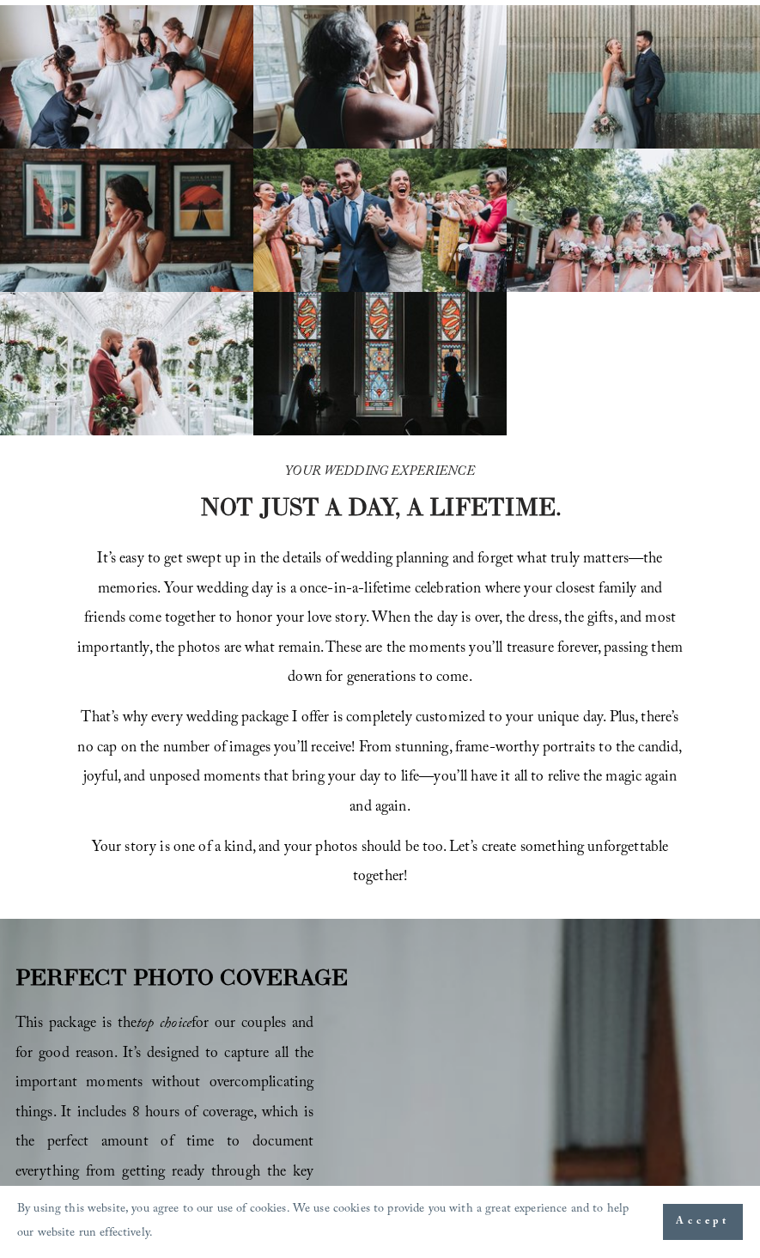
scroll to position [0, 0]
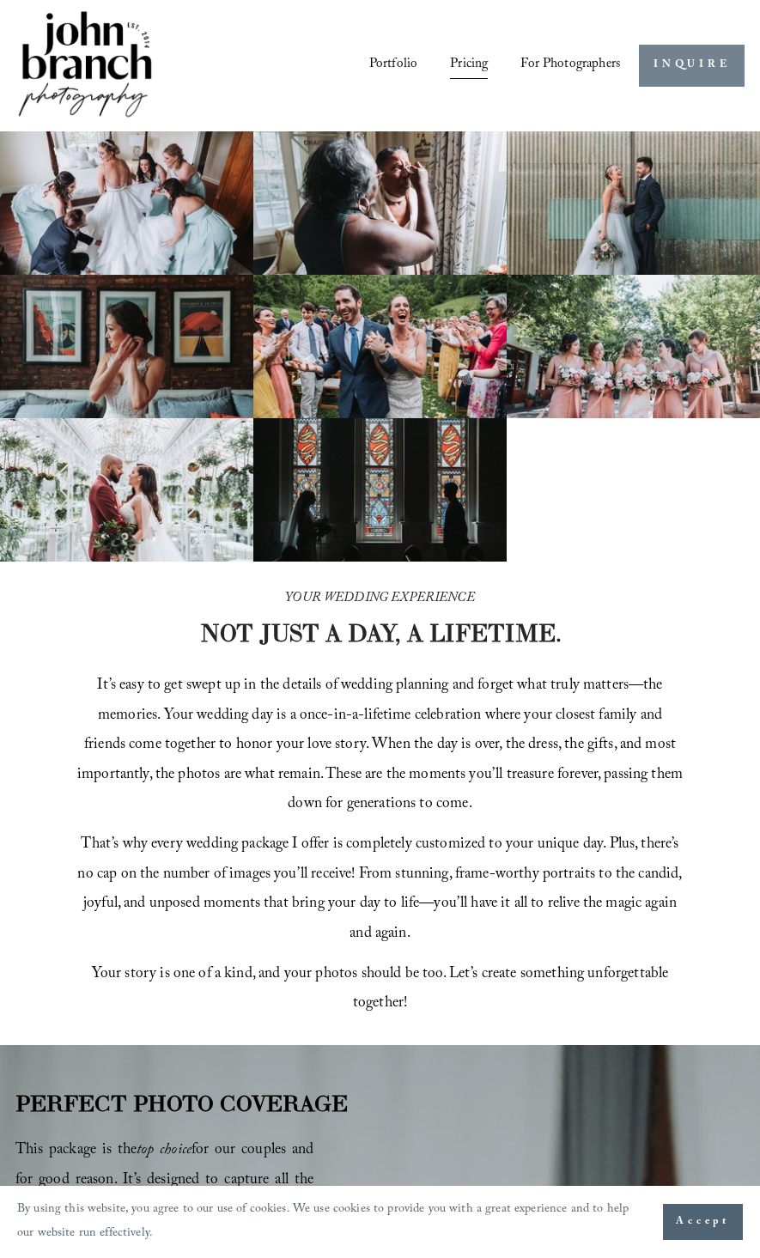
click at [707, 76] on link "INQUIRE" at bounding box center [692, 66] width 106 height 42
